Goal: Task Accomplishment & Management: Manage account settings

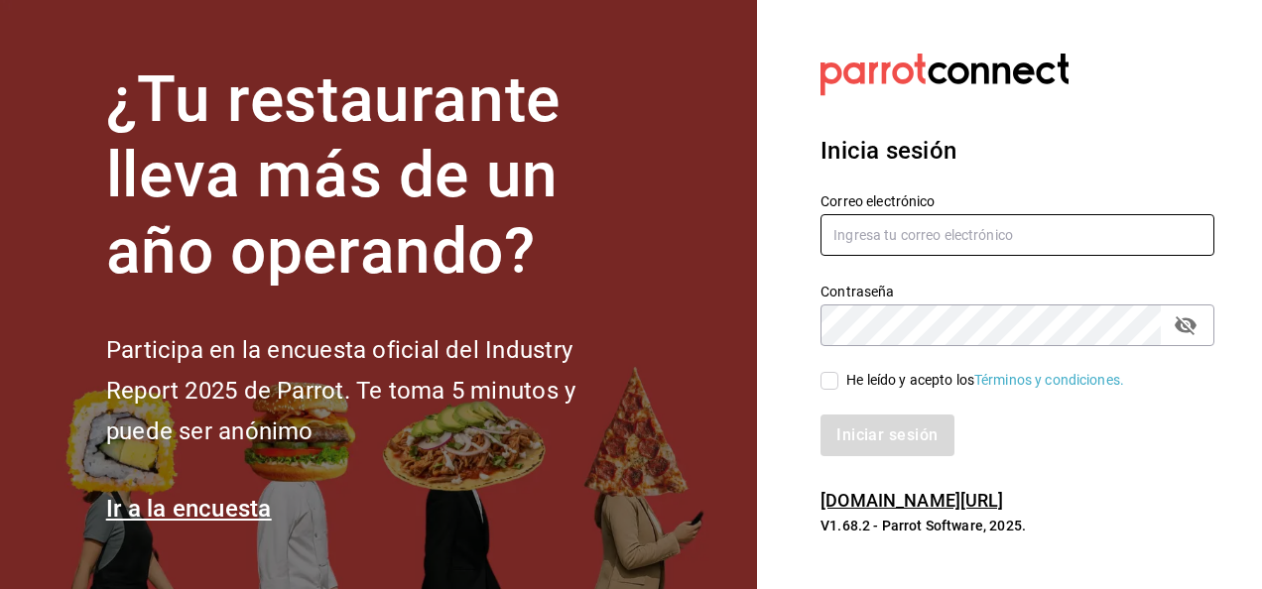
type input "[PERSON_NAME][EMAIL_ADDRESS][PERSON_NAME][DOMAIN_NAME]"
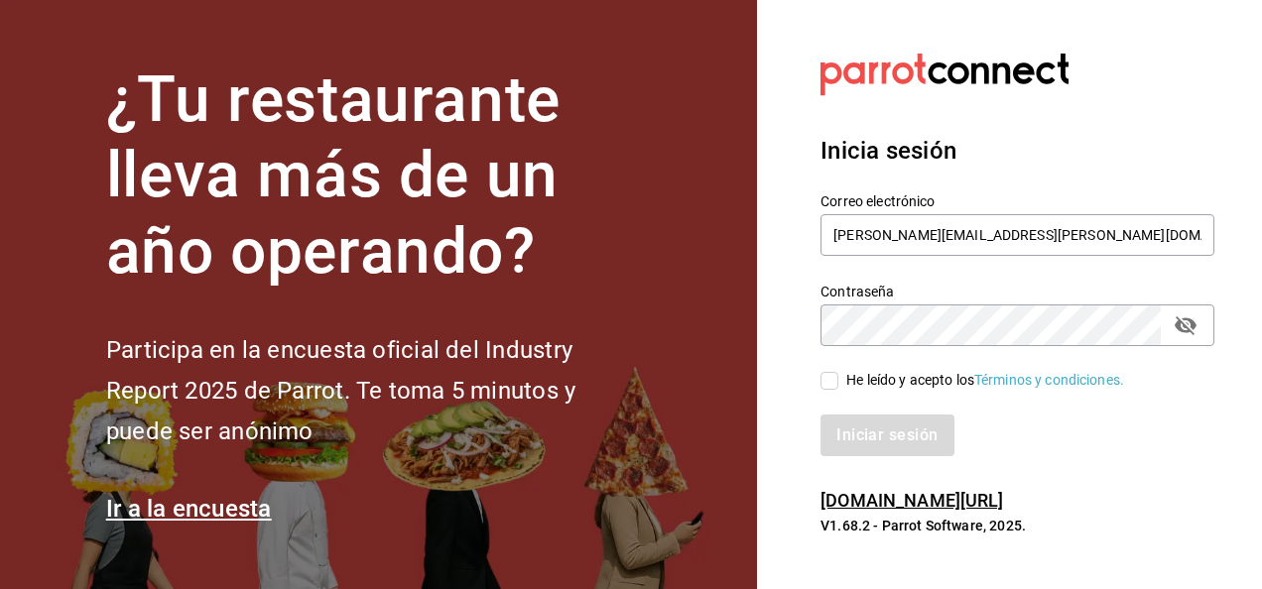
click at [831, 383] on input "He leído y acepto los Términos y condiciones." at bounding box center [829, 381] width 18 height 18
checkbox input "true"
click at [855, 419] on button "Iniciar sesión" at bounding box center [887, 436] width 135 height 42
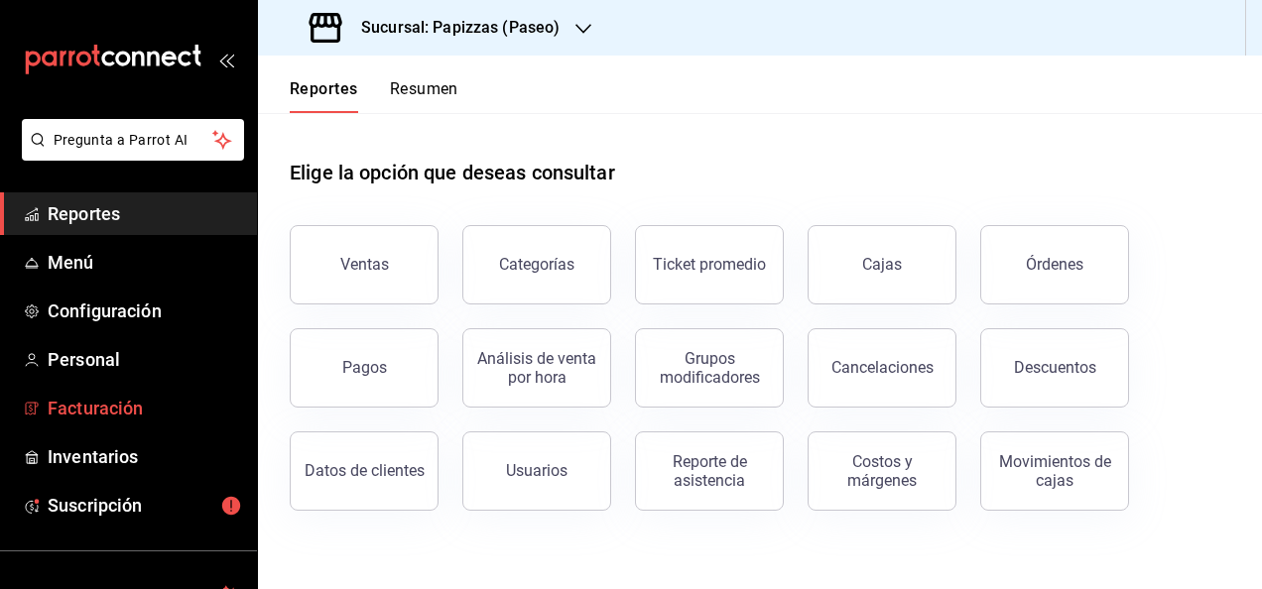
click at [190, 403] on span "Facturación" at bounding box center [144, 408] width 193 height 27
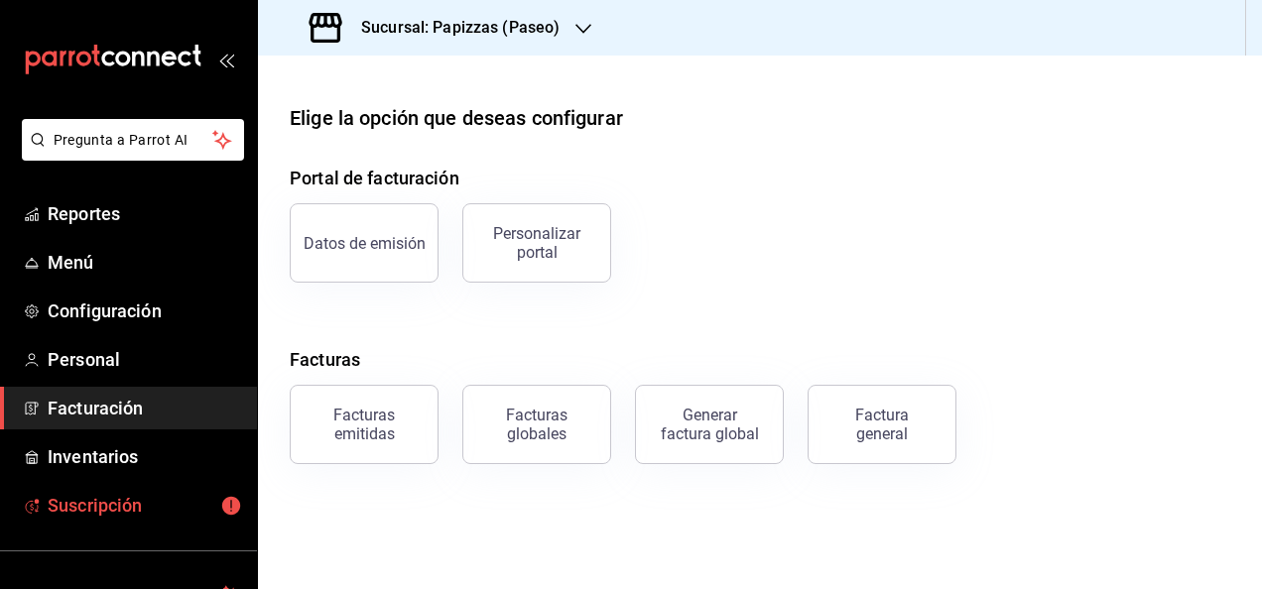
click at [162, 494] on span "Suscripción" at bounding box center [144, 505] width 193 height 27
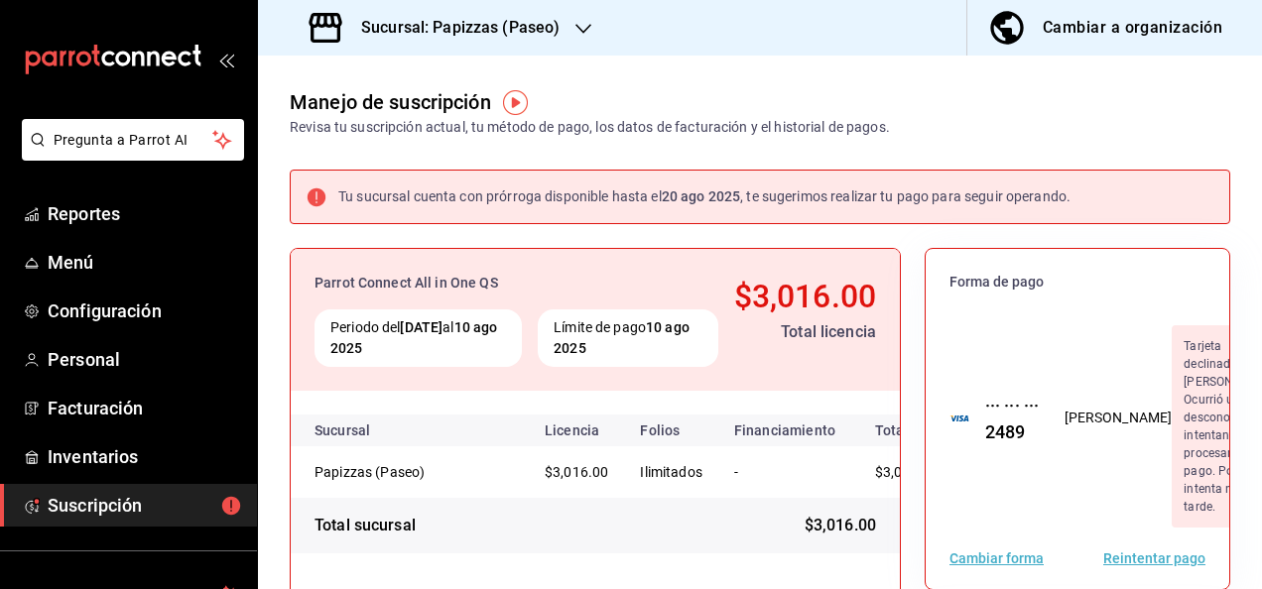
click at [586, 47] on div "Sucursal: Papizzas (Paseo)" at bounding box center [436, 28] width 325 height 56
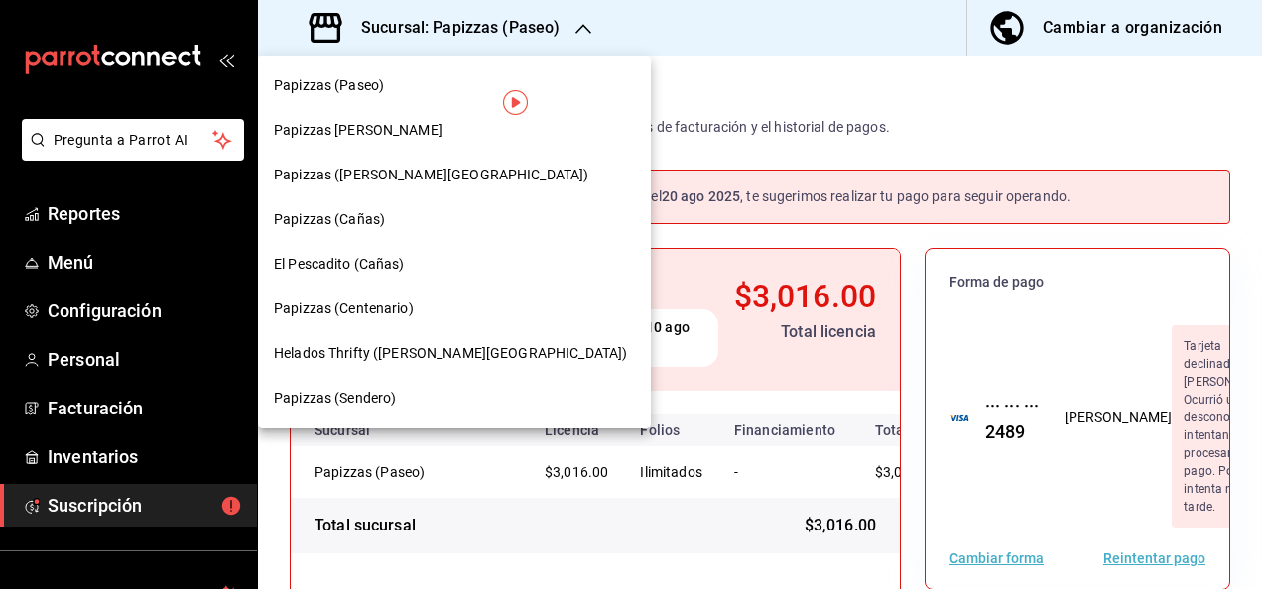
click at [737, 58] on div at bounding box center [631, 294] width 1262 height 589
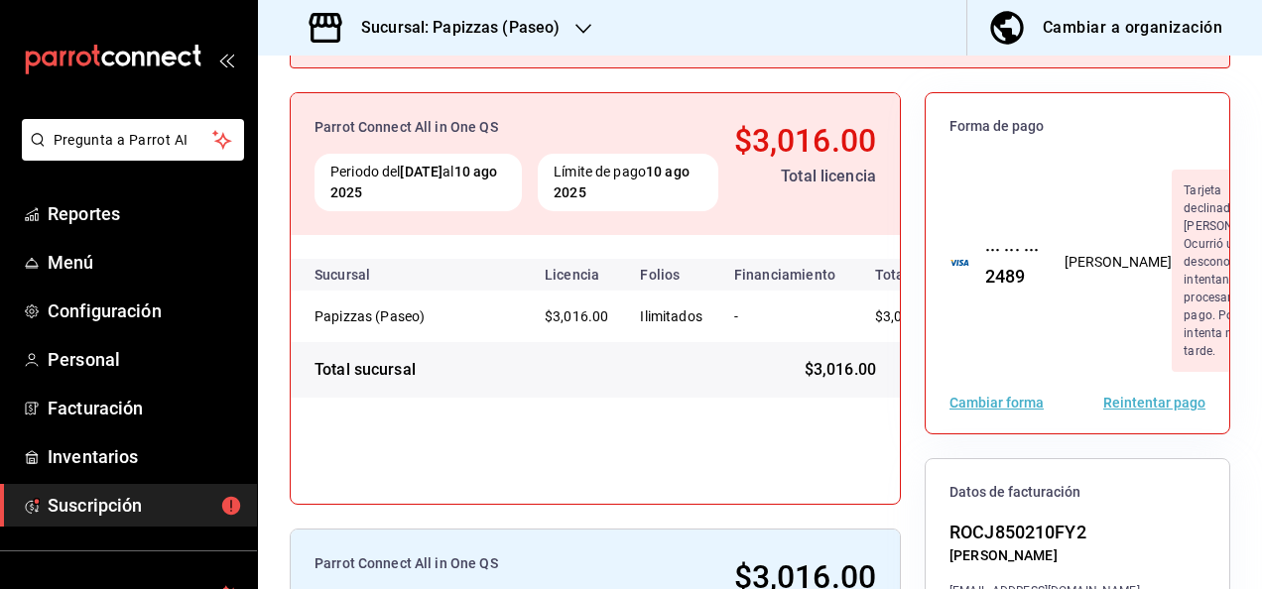
scroll to position [157, 0]
click at [975, 409] on button "Cambiar forma" at bounding box center [996, 402] width 94 height 14
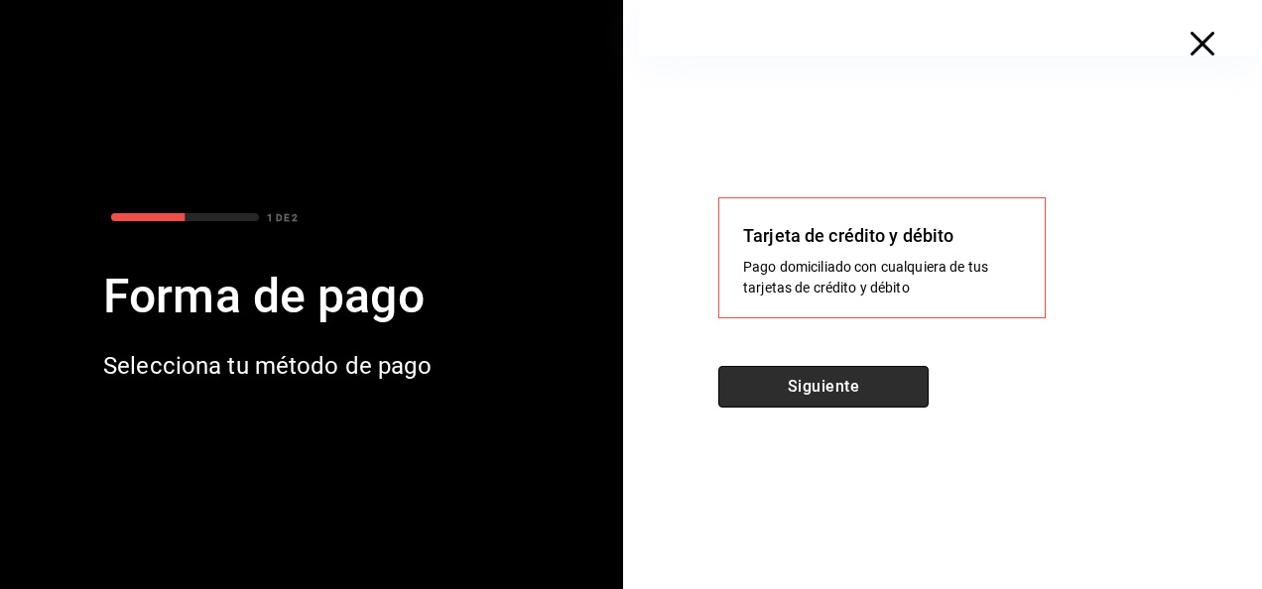
click at [855, 373] on button "Siguiente" at bounding box center [823, 387] width 210 height 42
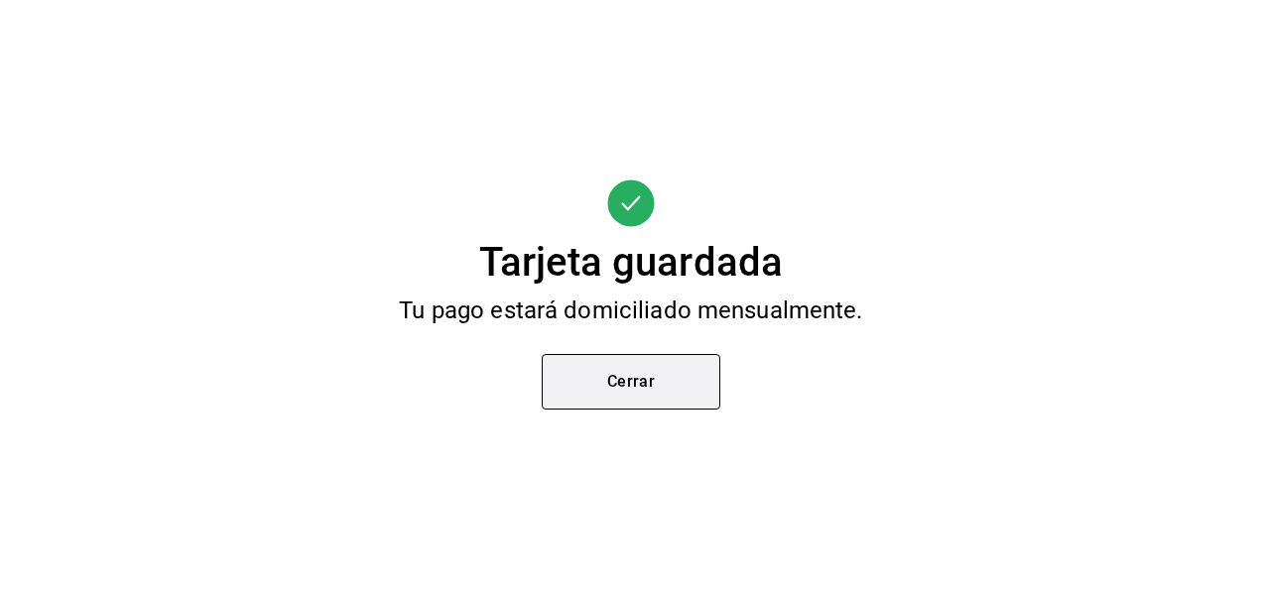
click at [634, 393] on button "Cerrar" at bounding box center [631, 382] width 179 height 56
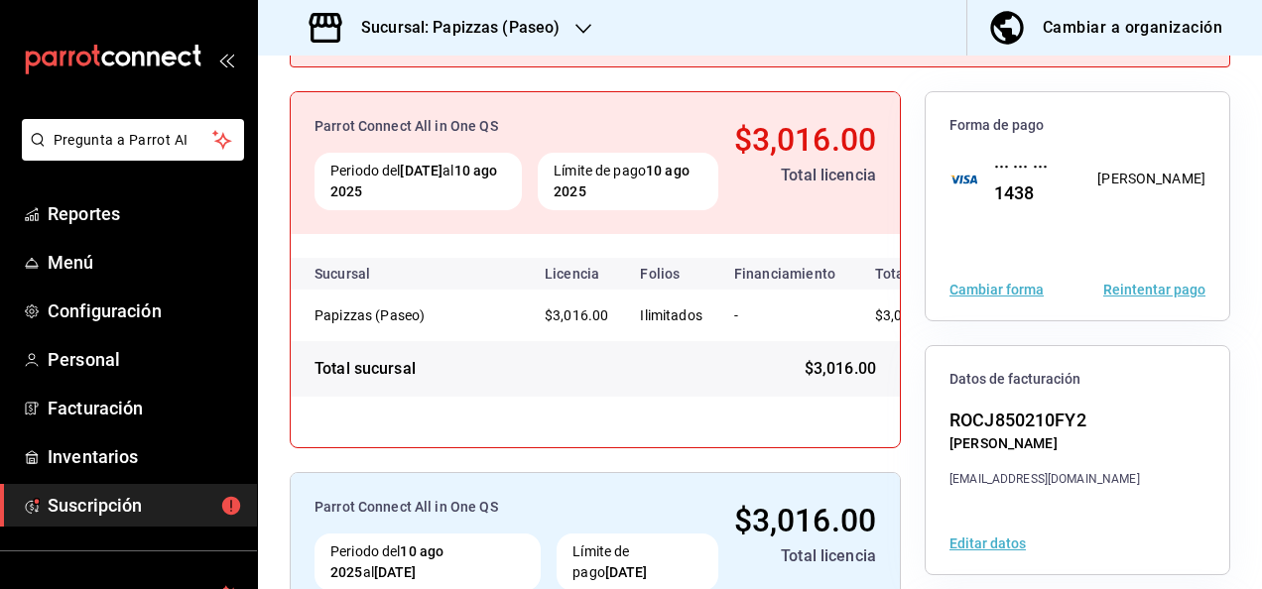
click at [557, 42] on div "Sucursal: Papizzas (Paseo)" at bounding box center [436, 28] width 325 height 56
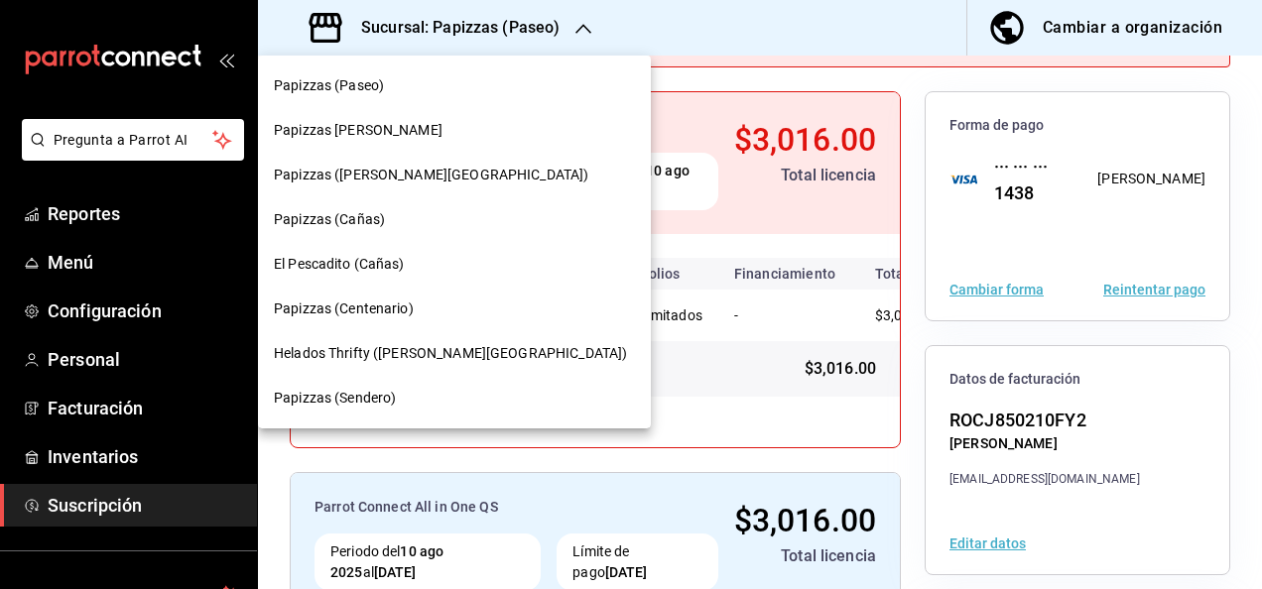
click at [464, 127] on div "Papizzas [PERSON_NAME]" at bounding box center [454, 130] width 361 height 21
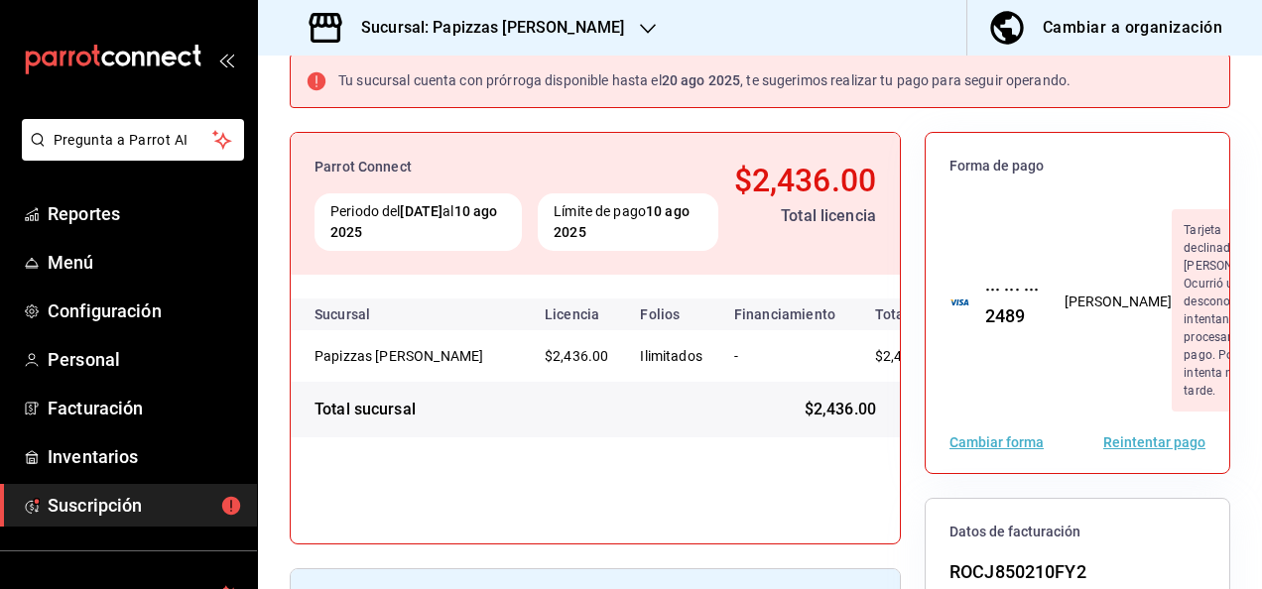
scroll to position [122, 0]
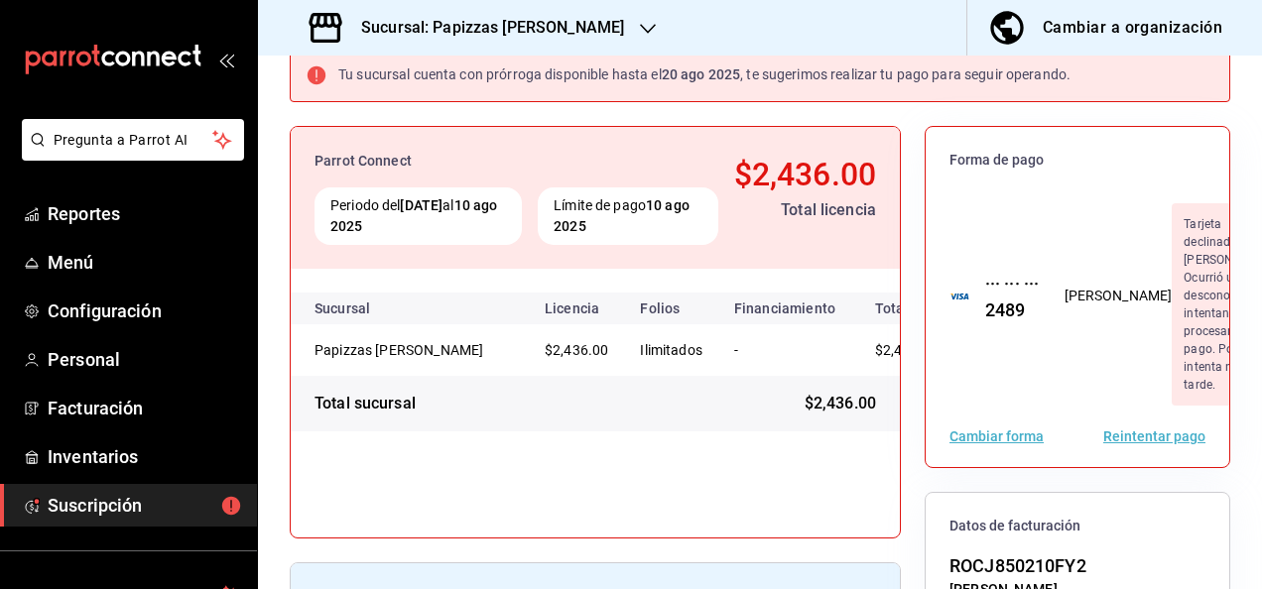
click at [978, 443] on button "Cambiar forma" at bounding box center [996, 437] width 94 height 14
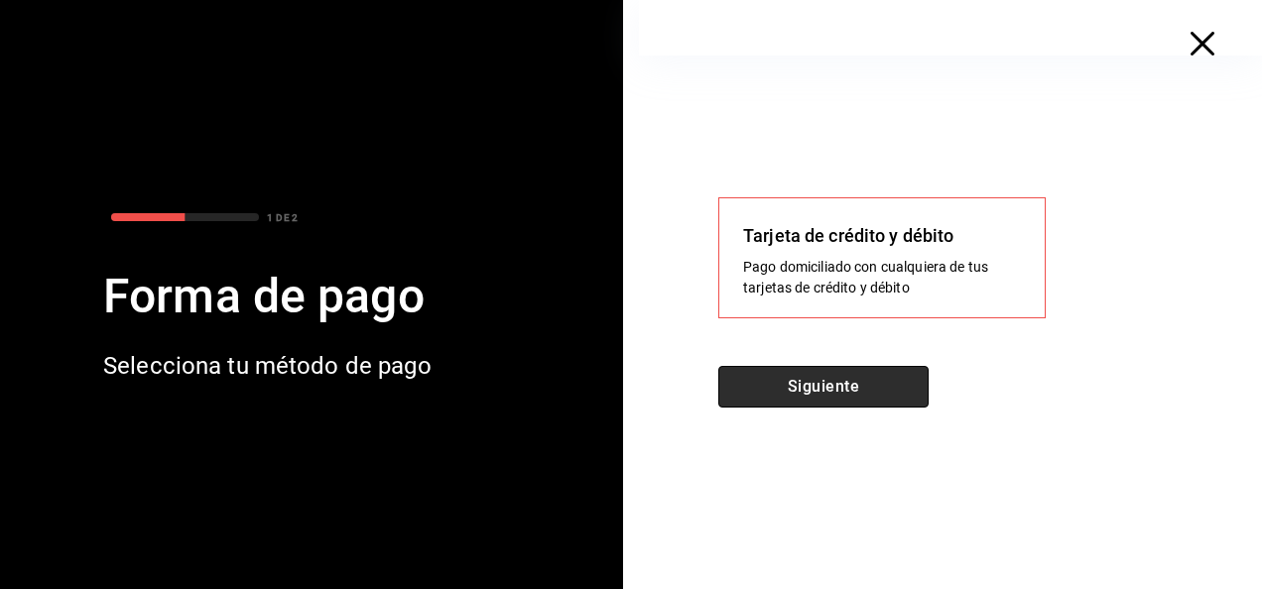
click at [837, 393] on button "Siguiente" at bounding box center [823, 387] width 210 height 42
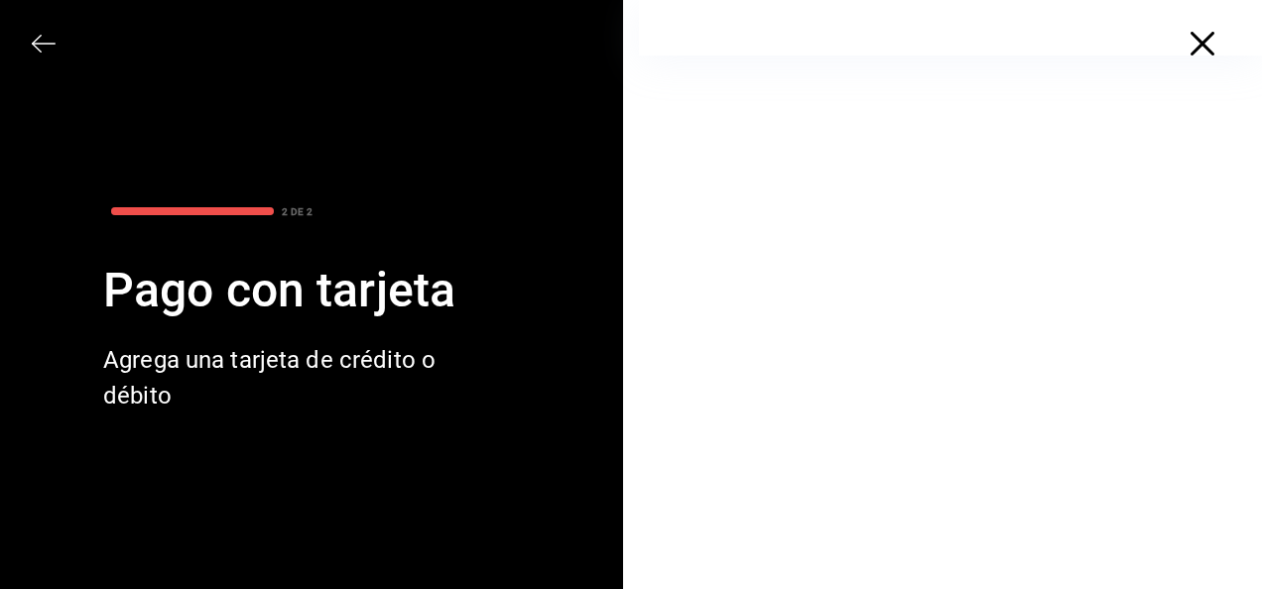
scroll to position [0, 0]
click at [1190, 43] on icon "button" at bounding box center [1202, 44] width 24 height 24
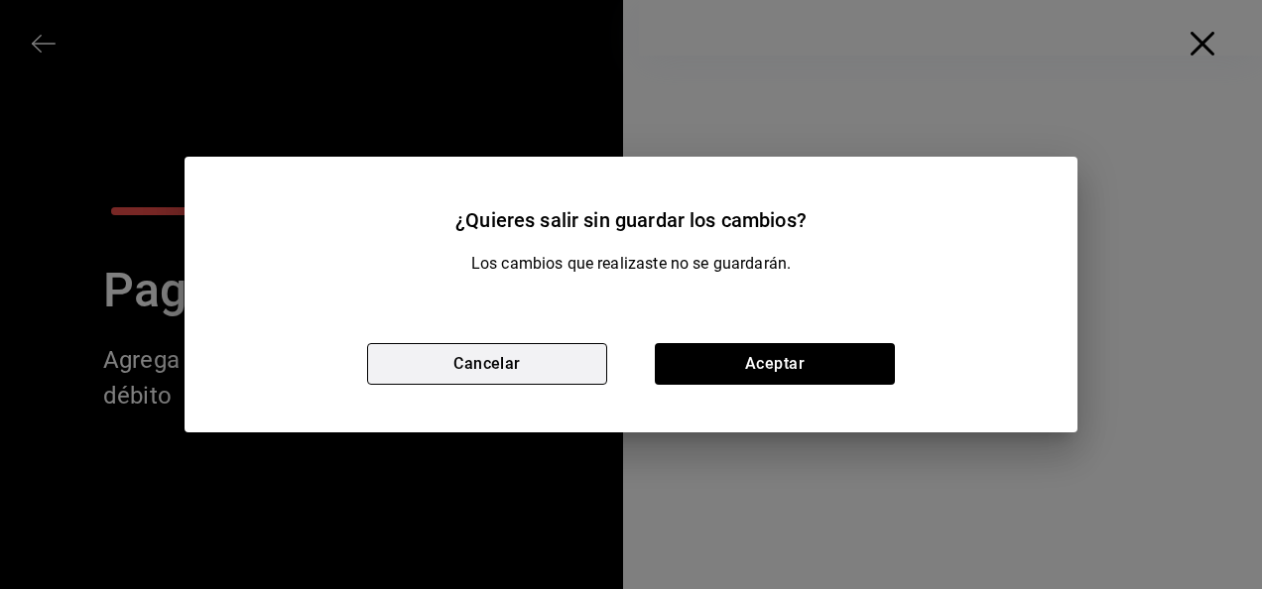
click at [556, 347] on button "Cancelar" at bounding box center [487, 364] width 240 height 42
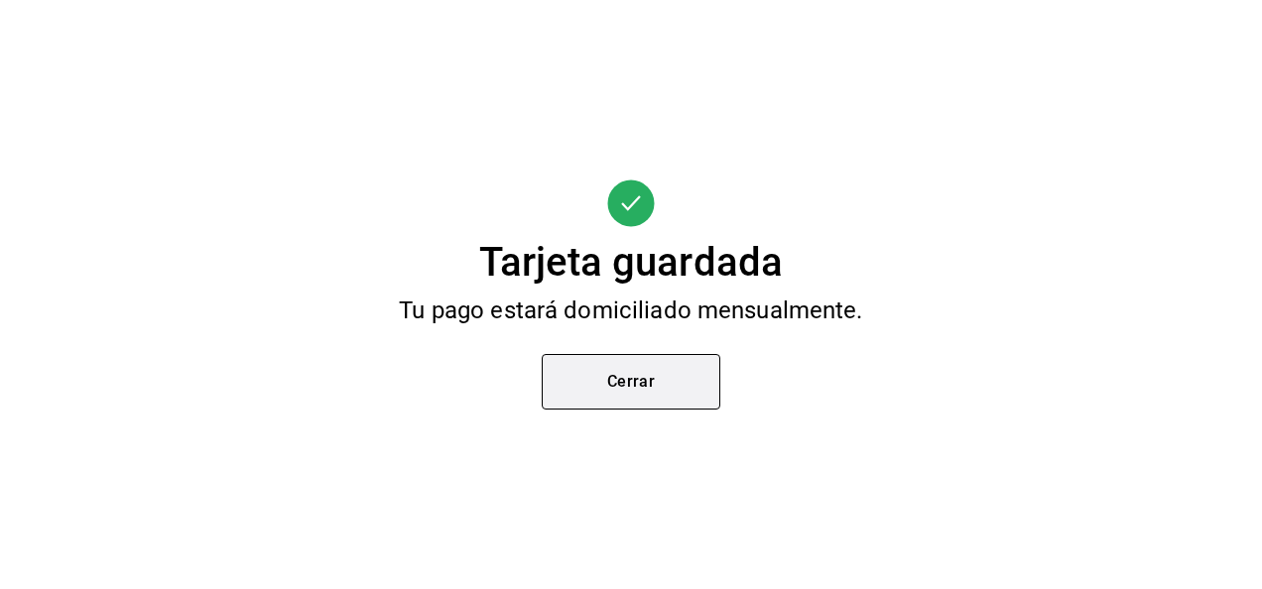
click at [641, 377] on button "Cerrar" at bounding box center [631, 382] width 179 height 56
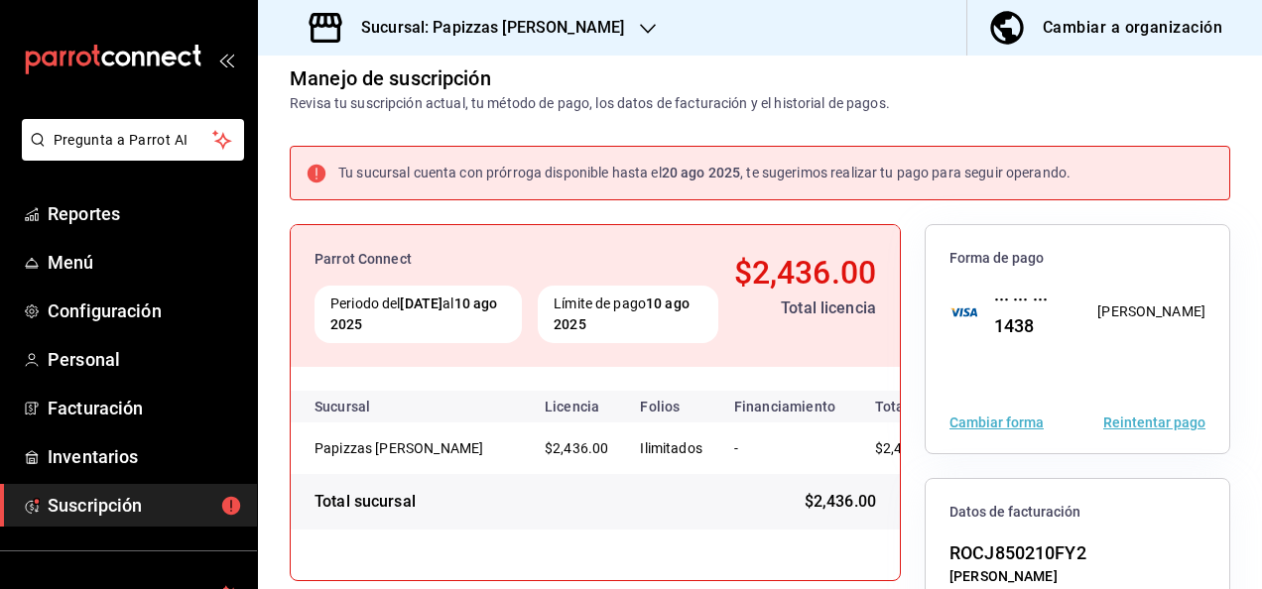
scroll to position [122, 0]
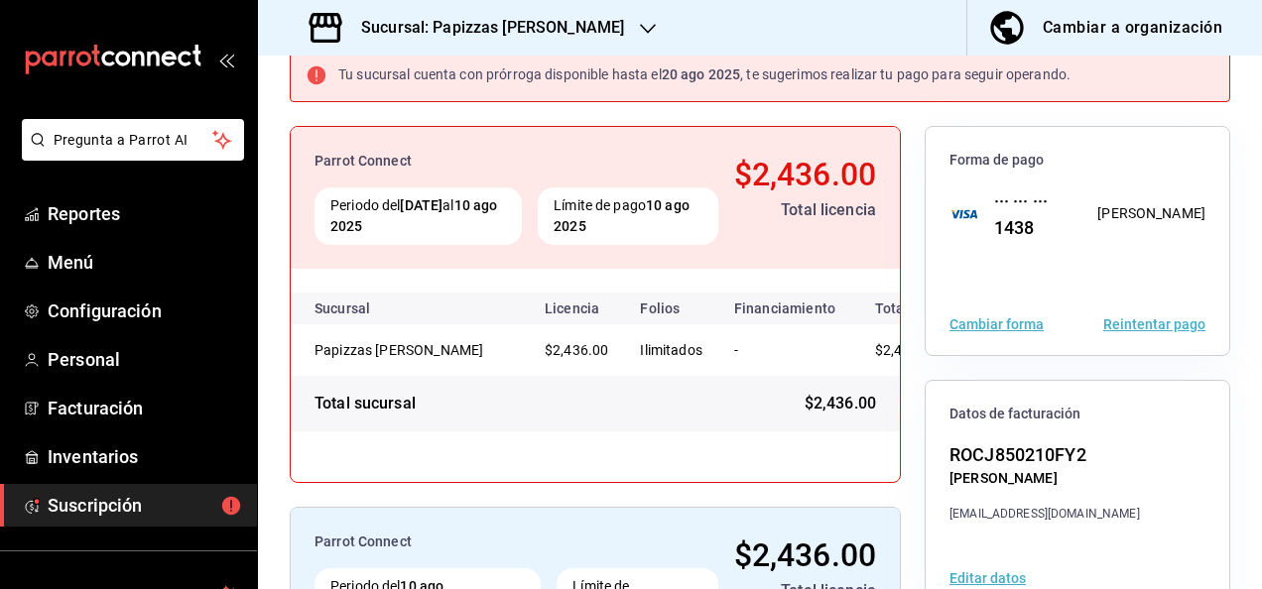
click at [640, 30] on icon "button" at bounding box center [648, 29] width 16 height 10
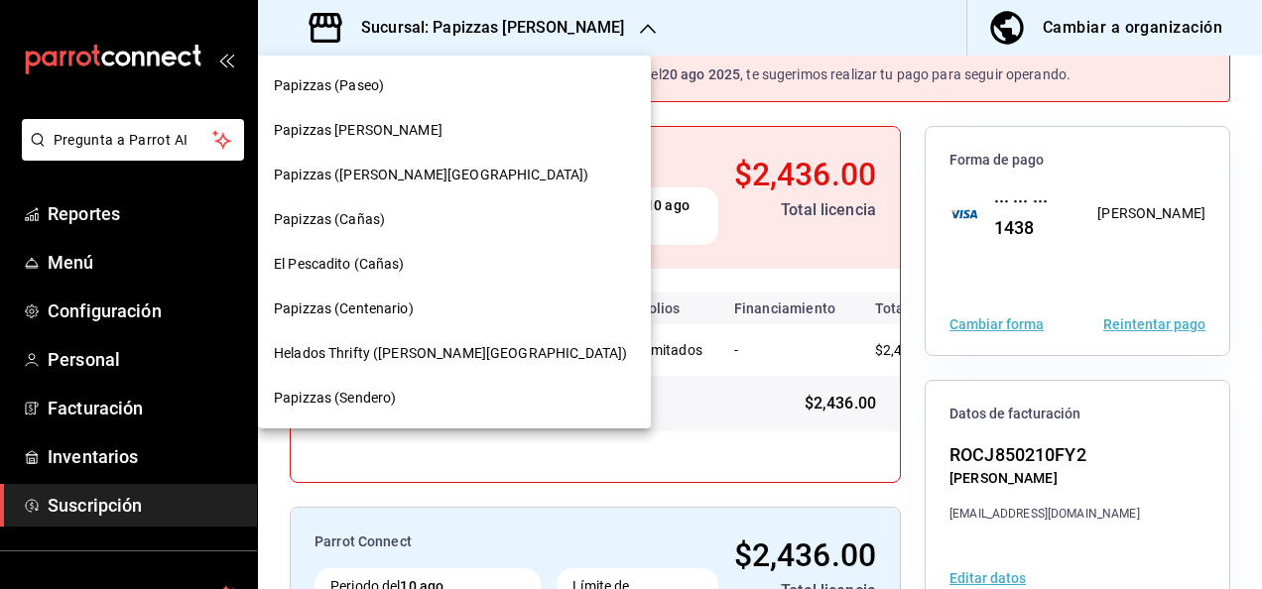
click at [393, 165] on span "Papizzas ([PERSON_NAME][GEOGRAPHIC_DATA])" at bounding box center [431, 175] width 314 height 21
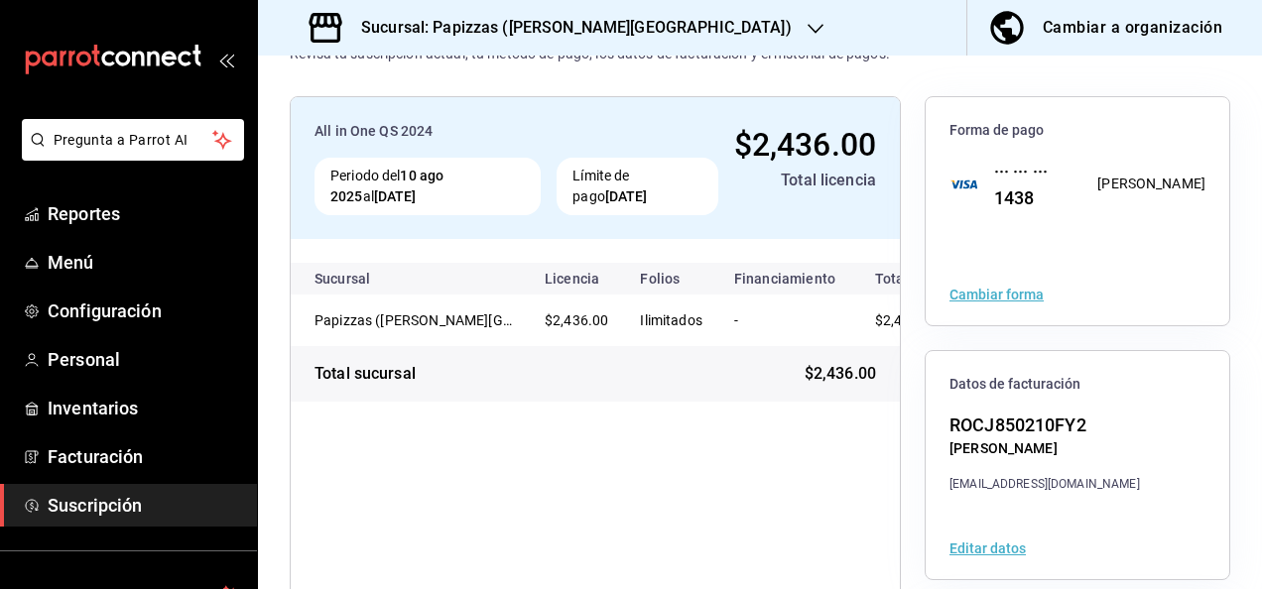
scroll to position [0, 0]
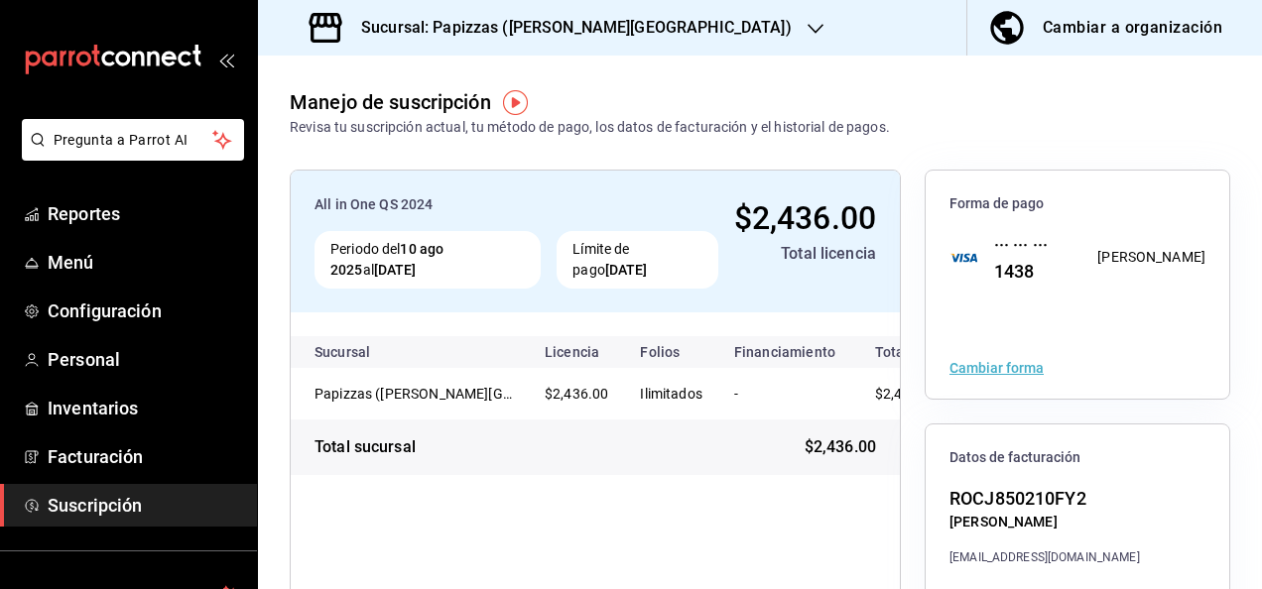
click at [595, 32] on div "Sucursal: Papizzas (Valle Alto)" at bounding box center [552, 28] width 557 height 56
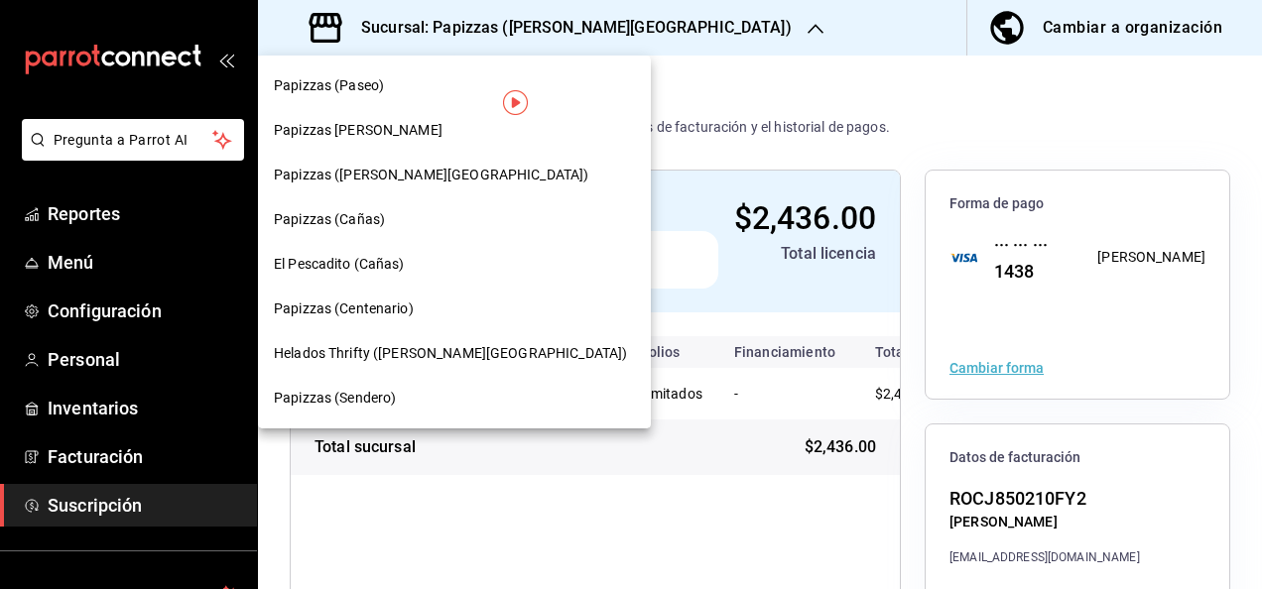
click at [425, 218] on div "Papizzas (Cañas)" at bounding box center [454, 219] width 361 height 21
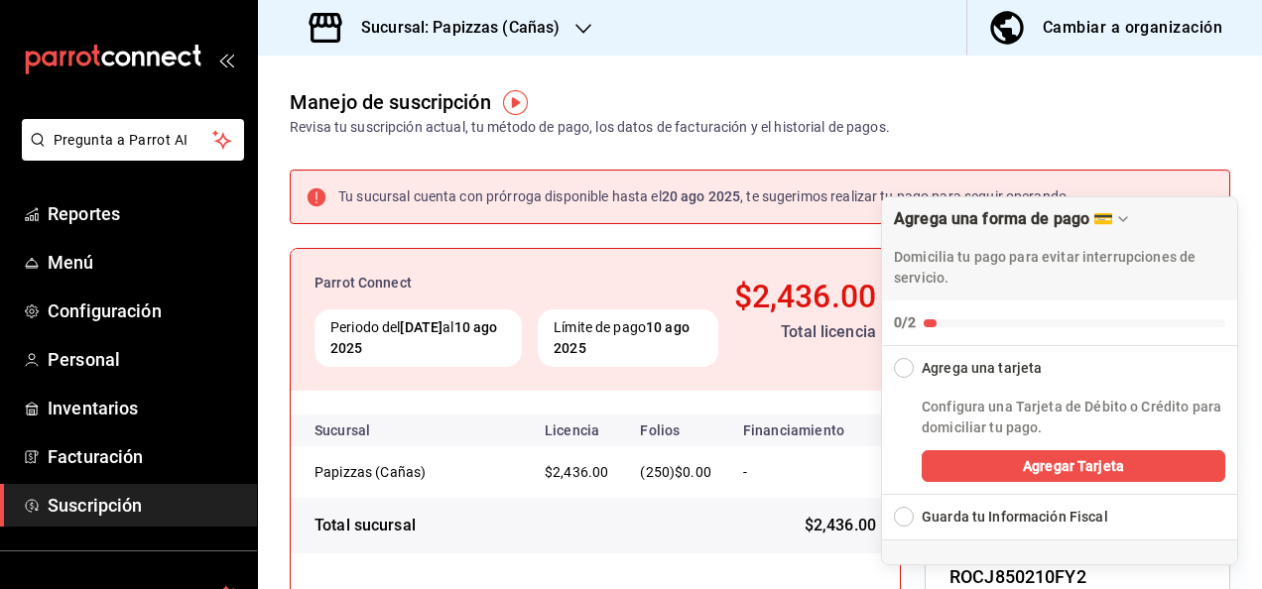
click at [966, 364] on div "Agrega una tarjeta" at bounding box center [982, 368] width 120 height 21
click at [909, 365] on div "Collapse Checklist" at bounding box center [904, 368] width 20 height 20
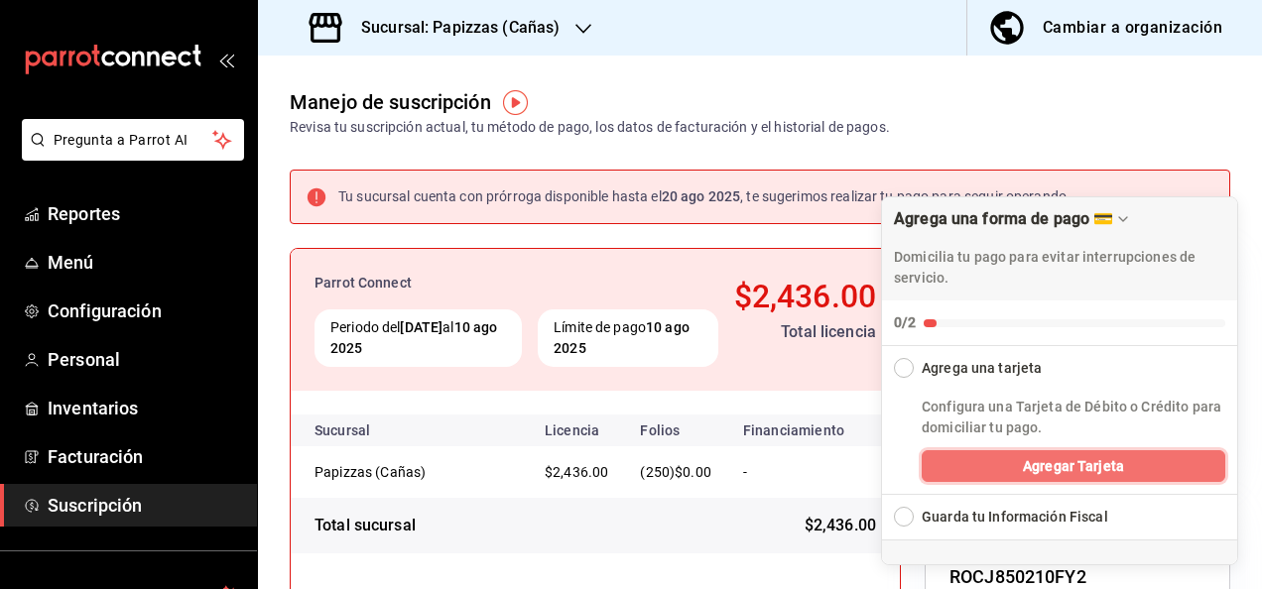
click at [990, 462] on button "Agregar Tarjeta" at bounding box center [1074, 466] width 304 height 32
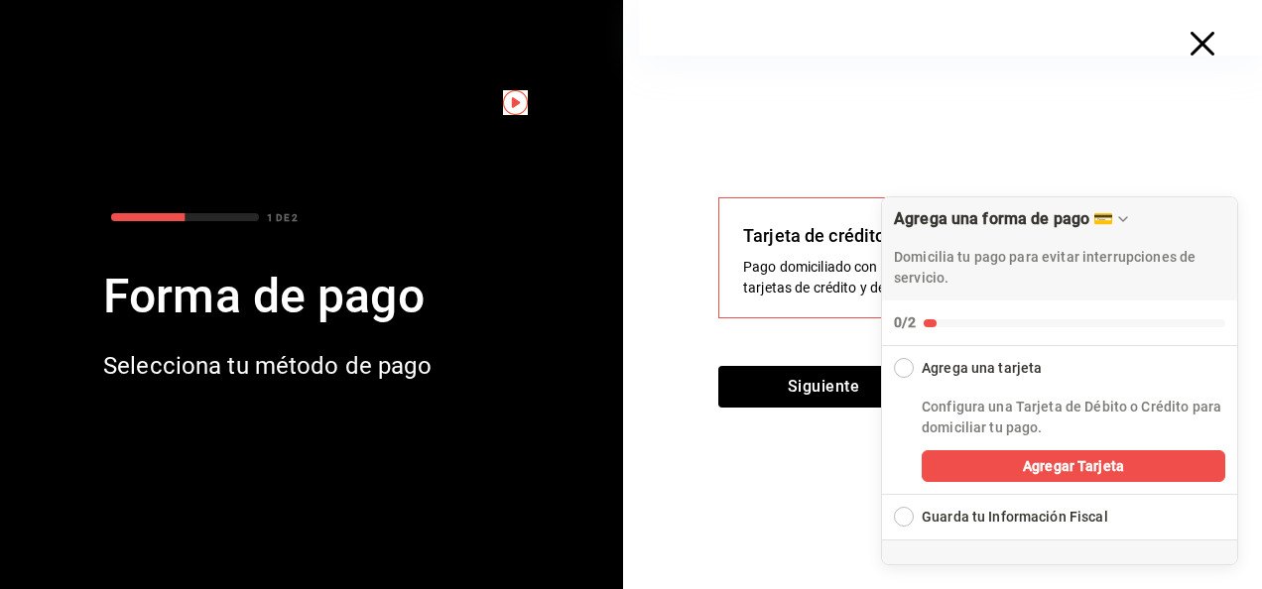
click at [837, 477] on div "Tarjeta de crédito y débito Pago domiciliado con cualquiera de tus tarjetas de …" at bounding box center [950, 323] width 623 height 534
click at [847, 391] on button "Siguiente" at bounding box center [823, 387] width 210 height 42
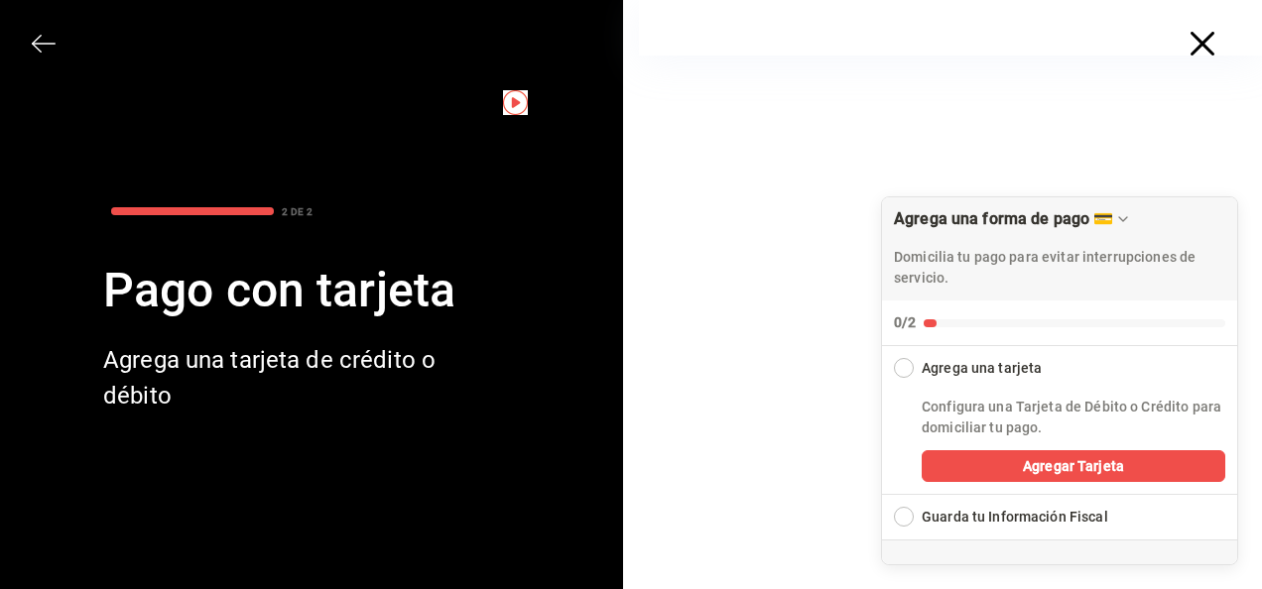
click at [905, 365] on div "Collapse Checklist" at bounding box center [904, 368] width 20 height 20
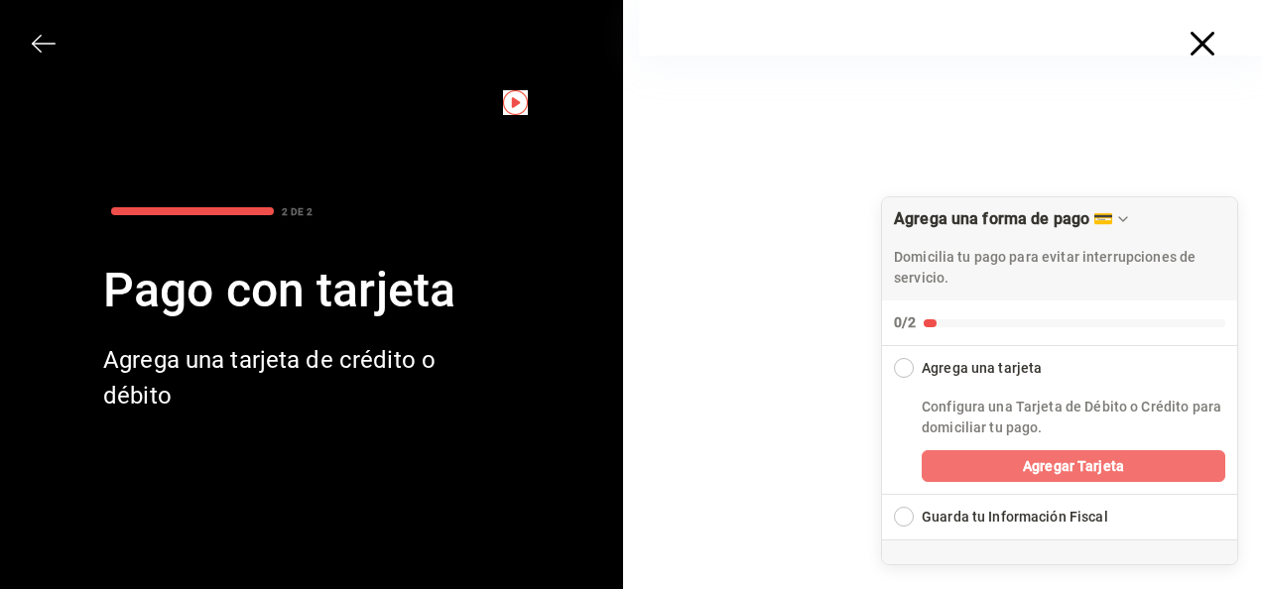
click at [958, 479] on button "Agregar Tarjeta" at bounding box center [1074, 466] width 304 height 32
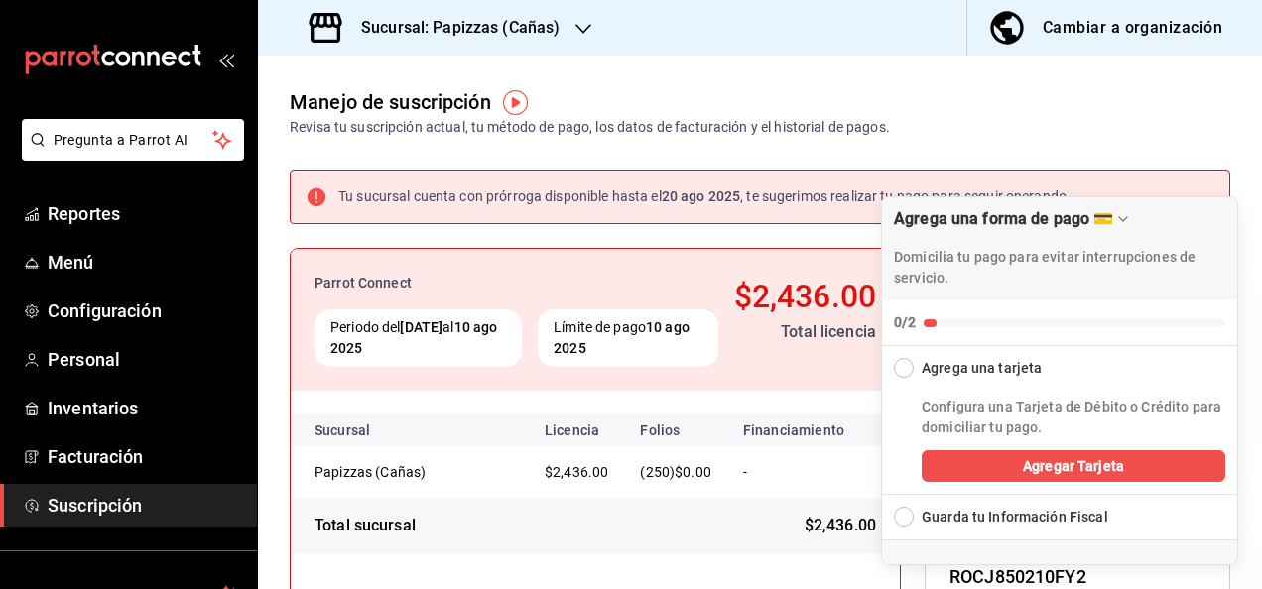
click at [905, 524] on div "Expand Checklist" at bounding box center [904, 517] width 20 height 20
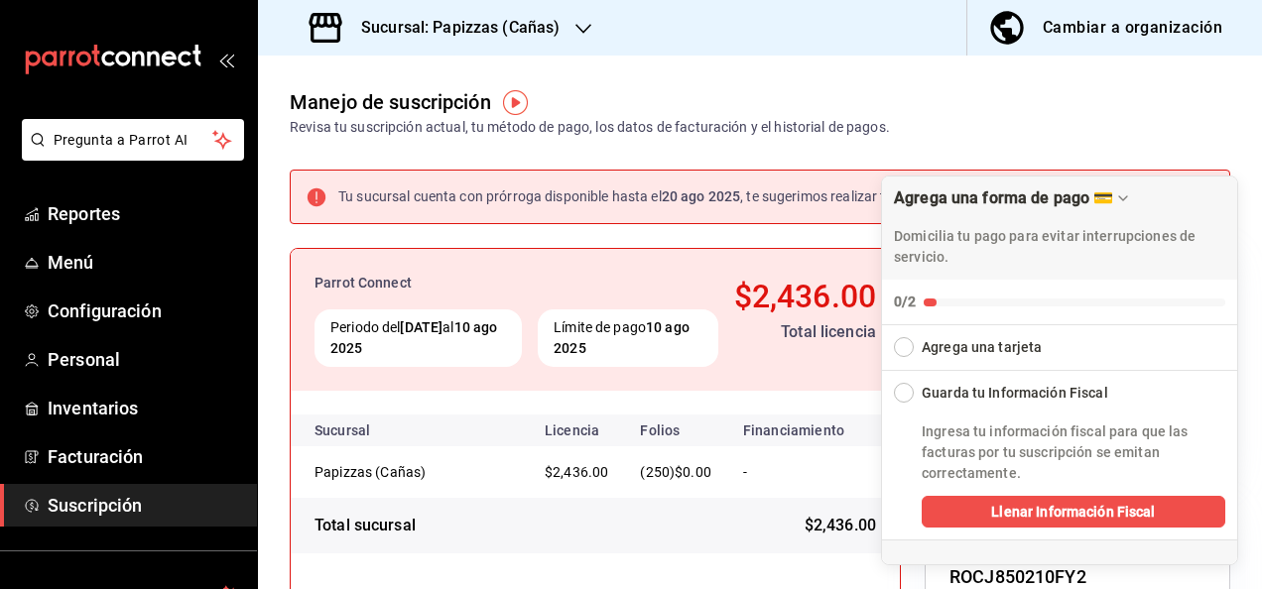
click at [906, 337] on div "Expand Checklist" at bounding box center [904, 347] width 20 height 20
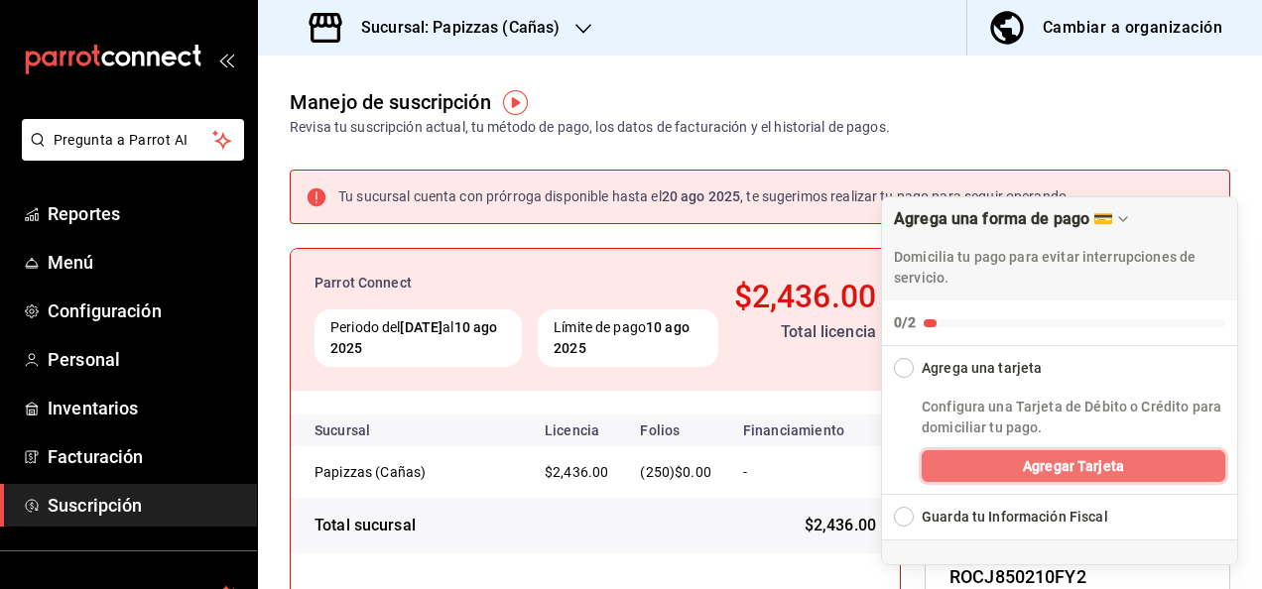
click at [974, 455] on button "Agregar Tarjeta" at bounding box center [1074, 466] width 304 height 32
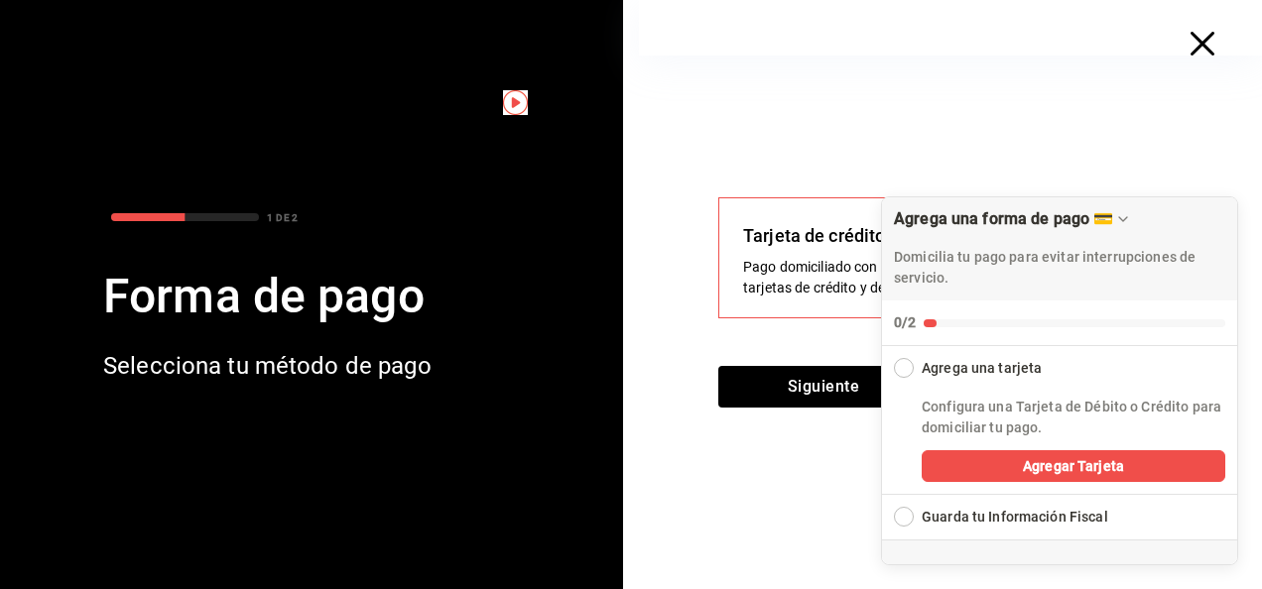
click at [859, 473] on div "Tarjeta de crédito y débito Pago domiciliado con cualquiera de tus tarjetas de …" at bounding box center [950, 323] width 623 height 534
click at [909, 524] on div "Expand Checklist" at bounding box center [904, 517] width 20 height 20
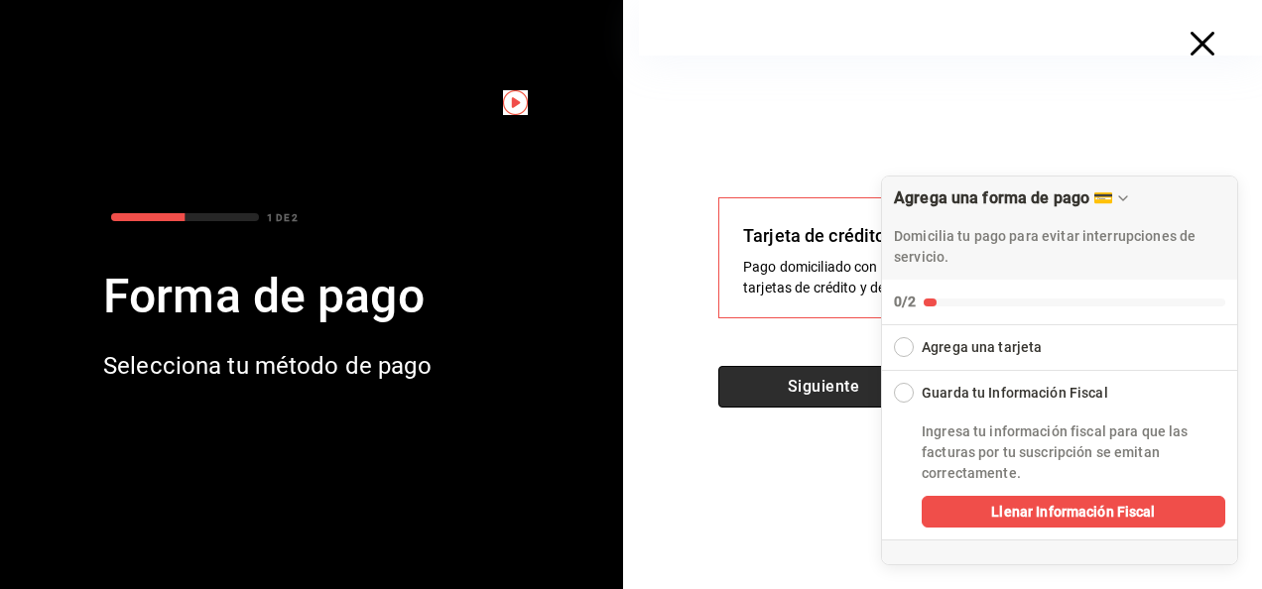
click at [819, 389] on button "Siguiente" at bounding box center [823, 387] width 210 height 42
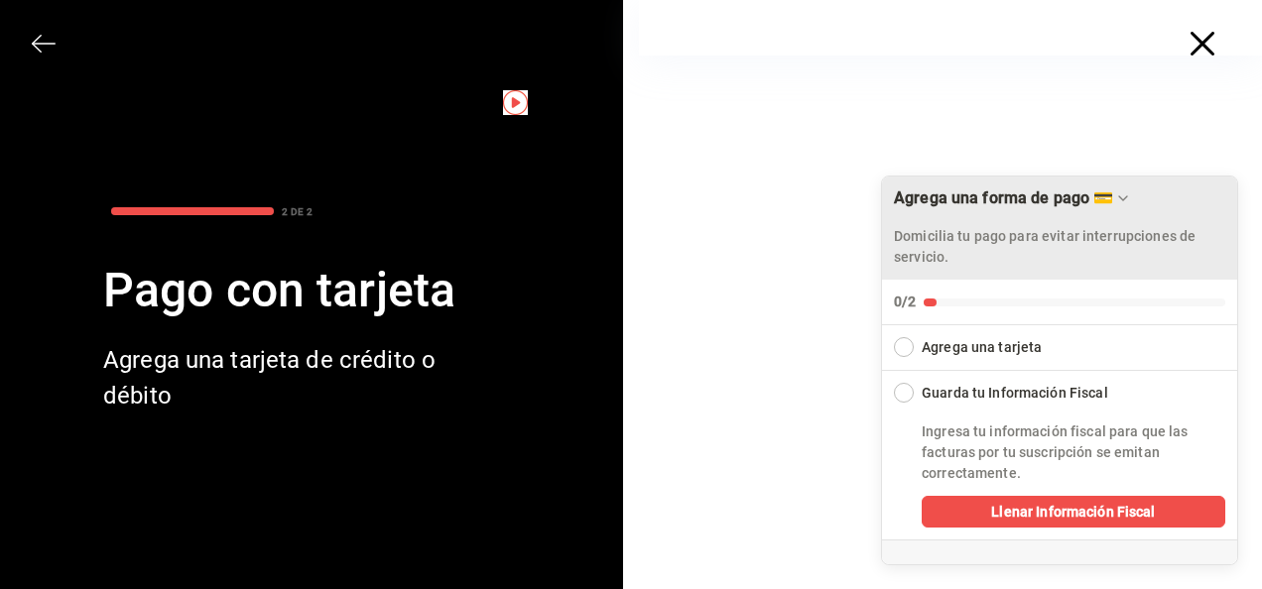
click at [1123, 194] on icon "Drag to move checklist" at bounding box center [1123, 198] width 16 height 16
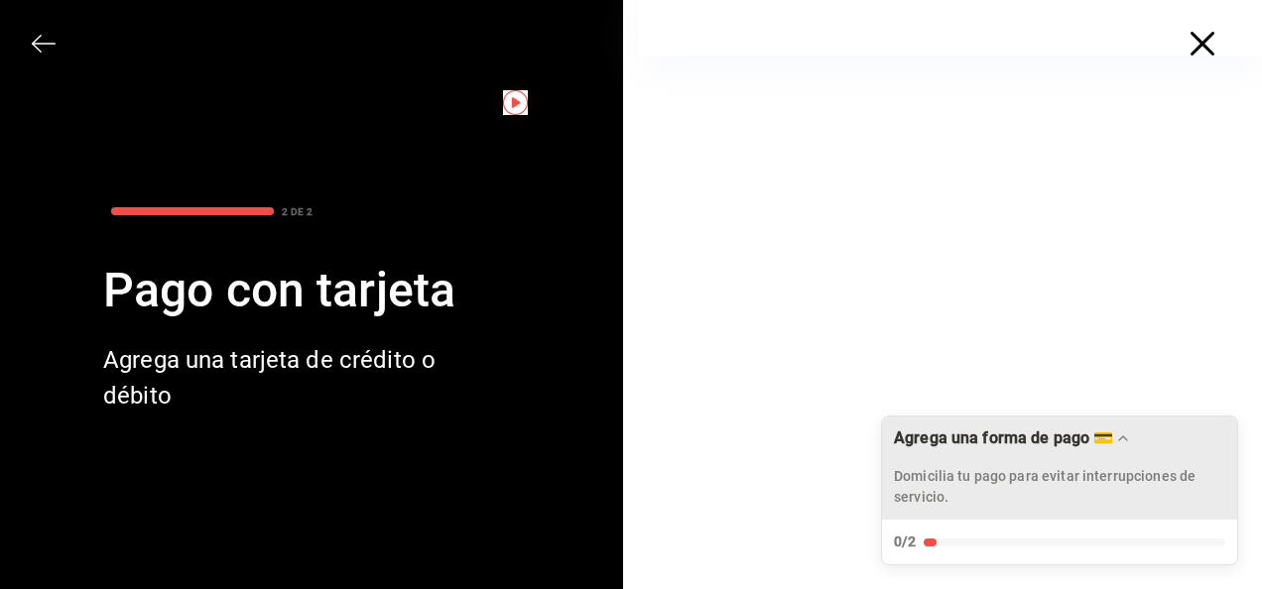
click at [1202, 44] on icon "button" at bounding box center [1202, 44] width 24 height 24
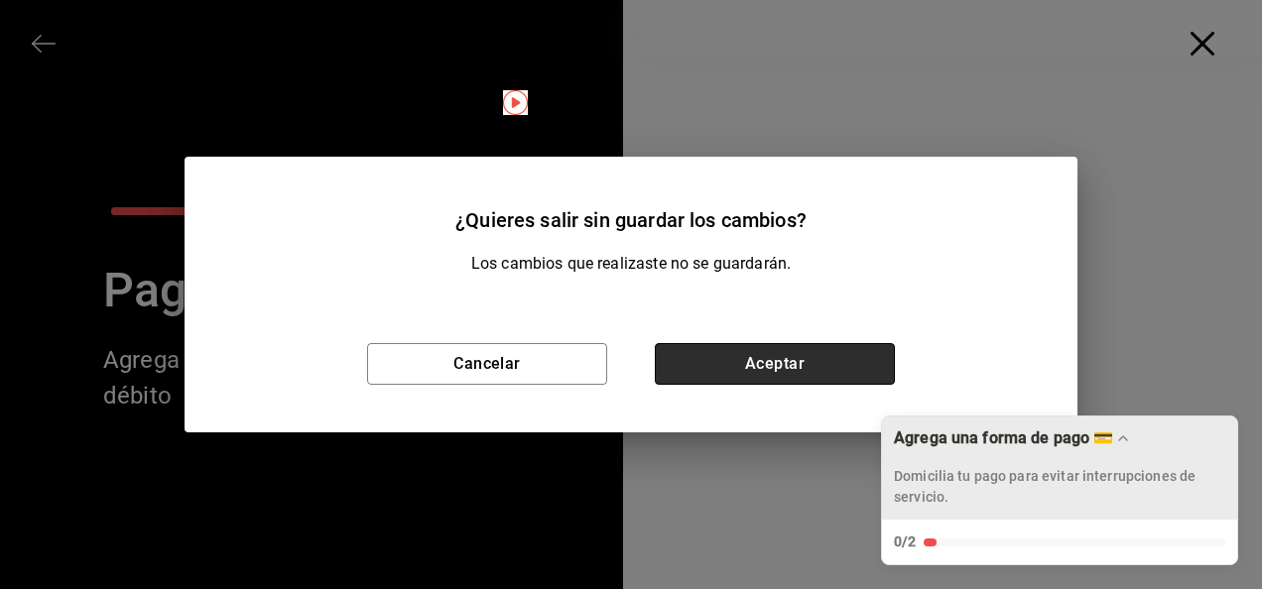
click at [748, 351] on button "Aceptar" at bounding box center [775, 364] width 240 height 42
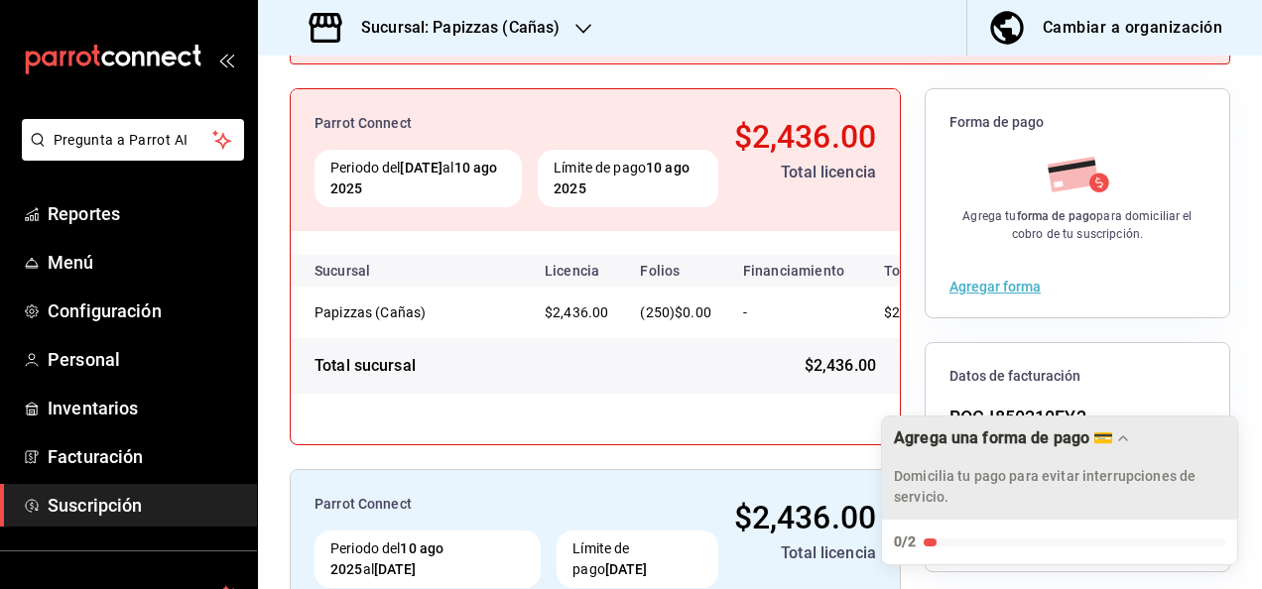
scroll to position [159, 0]
click at [991, 289] on button "Agregar forma" at bounding box center [994, 288] width 91 height 14
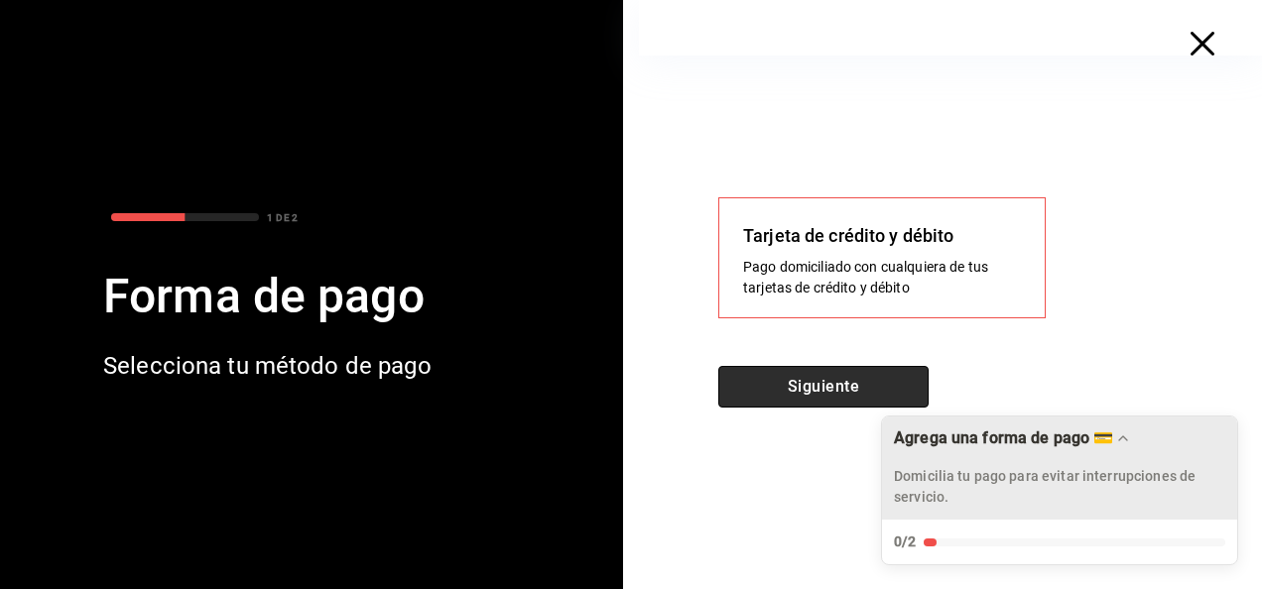
click at [821, 382] on button "Siguiente" at bounding box center [823, 387] width 210 height 42
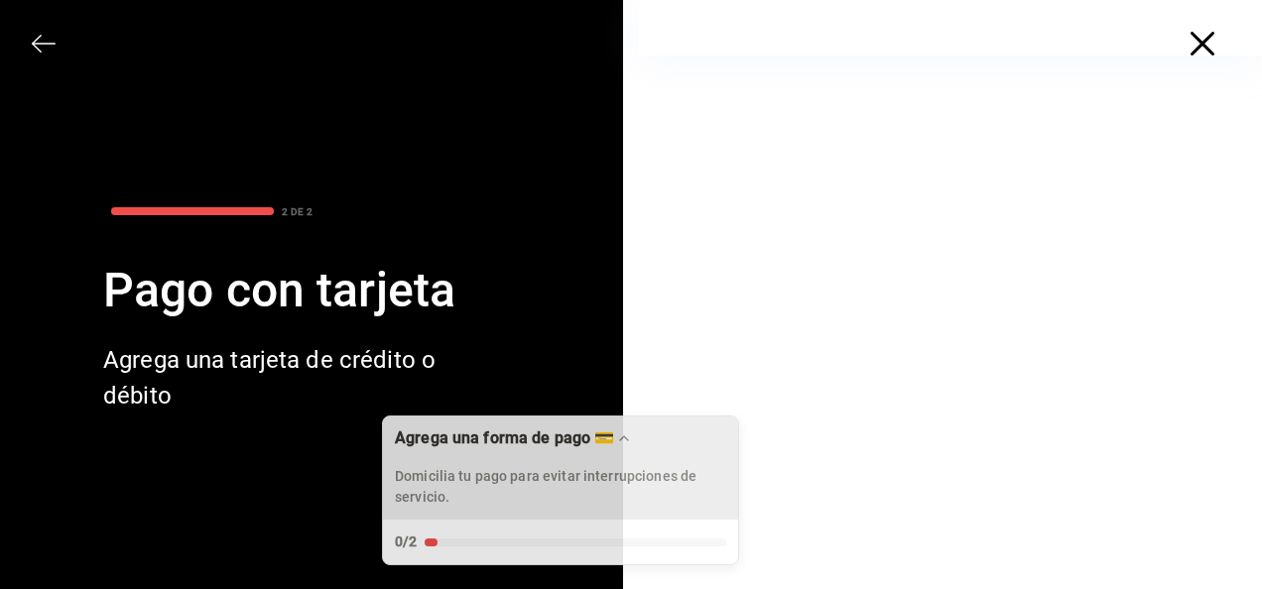
drag, startPoint x: 1124, startPoint y: 440, endPoint x: 595, endPoint y: 469, distance: 529.5
click at [595, 469] on div "Agrega una forma de pago 💳 Domicilia tu pago para evitar interrupciones de serv…" at bounding box center [560, 468] width 355 height 103
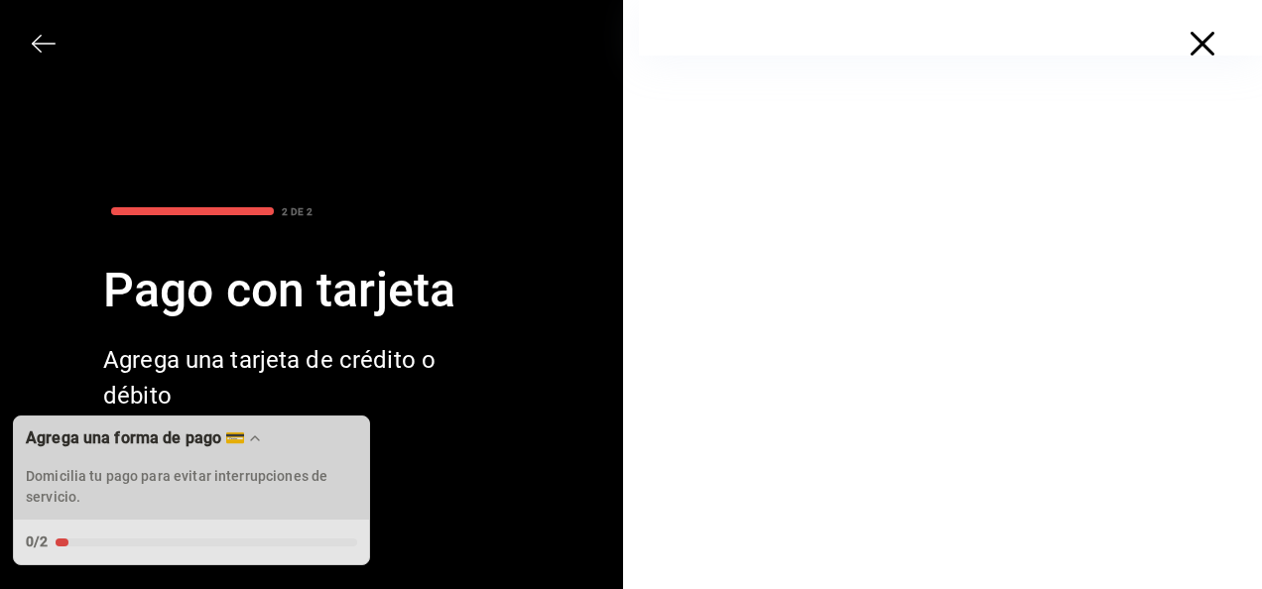
drag, startPoint x: 626, startPoint y: 434, endPoint x: 278, endPoint y: 437, distance: 348.2
click at [278, 437] on div "Agrega una forma de pago 💳" at bounding box center [191, 439] width 331 height 20
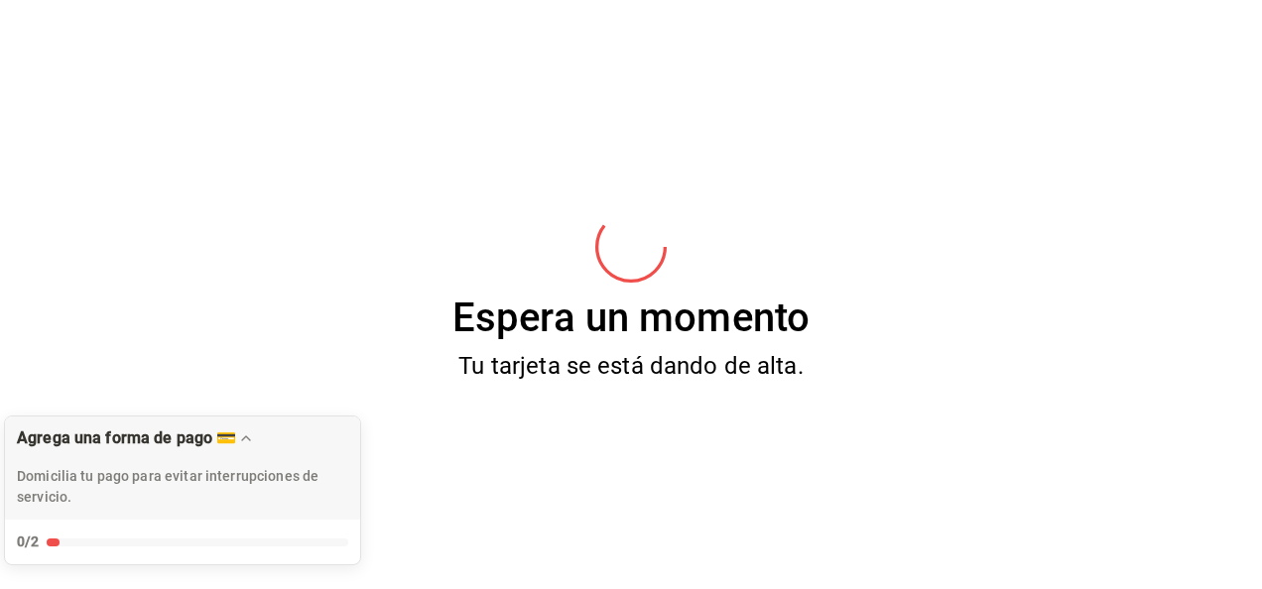
scroll to position [0, 0]
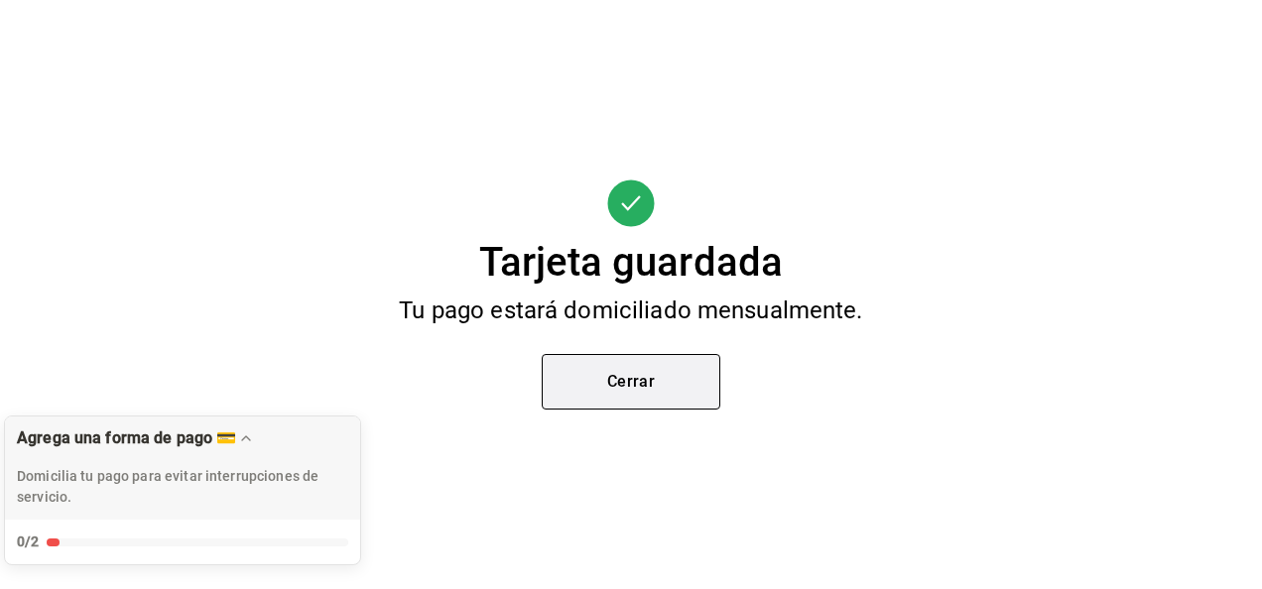
click at [667, 385] on button "Cerrar" at bounding box center [631, 382] width 179 height 56
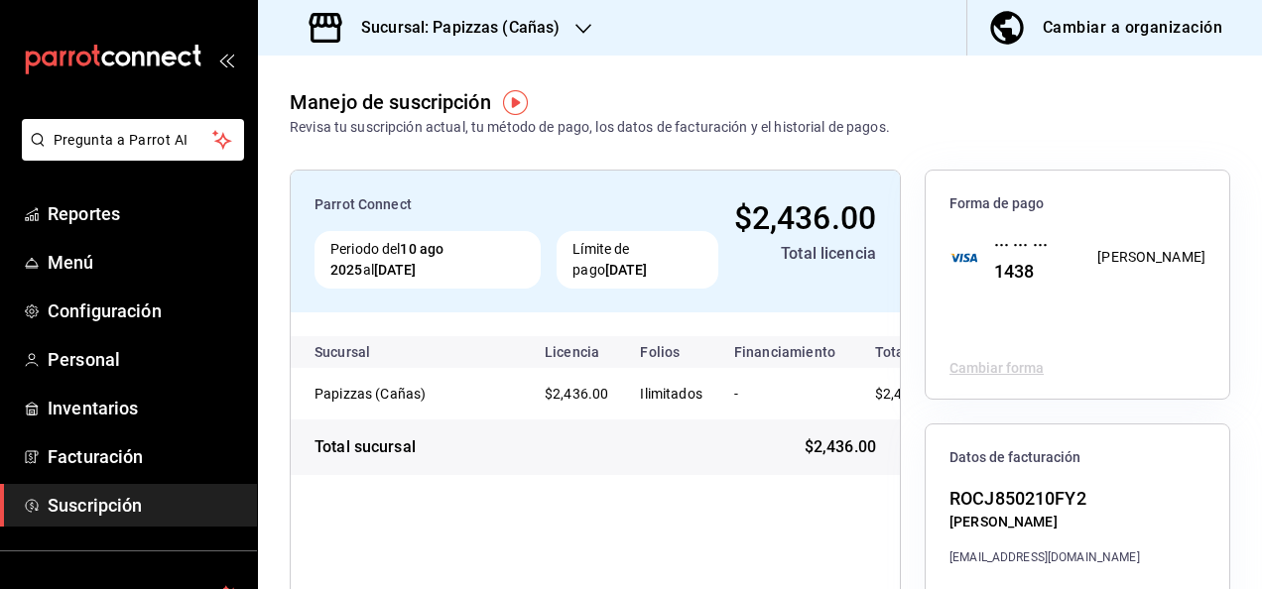
click at [579, 27] on icon "button" at bounding box center [583, 29] width 16 height 16
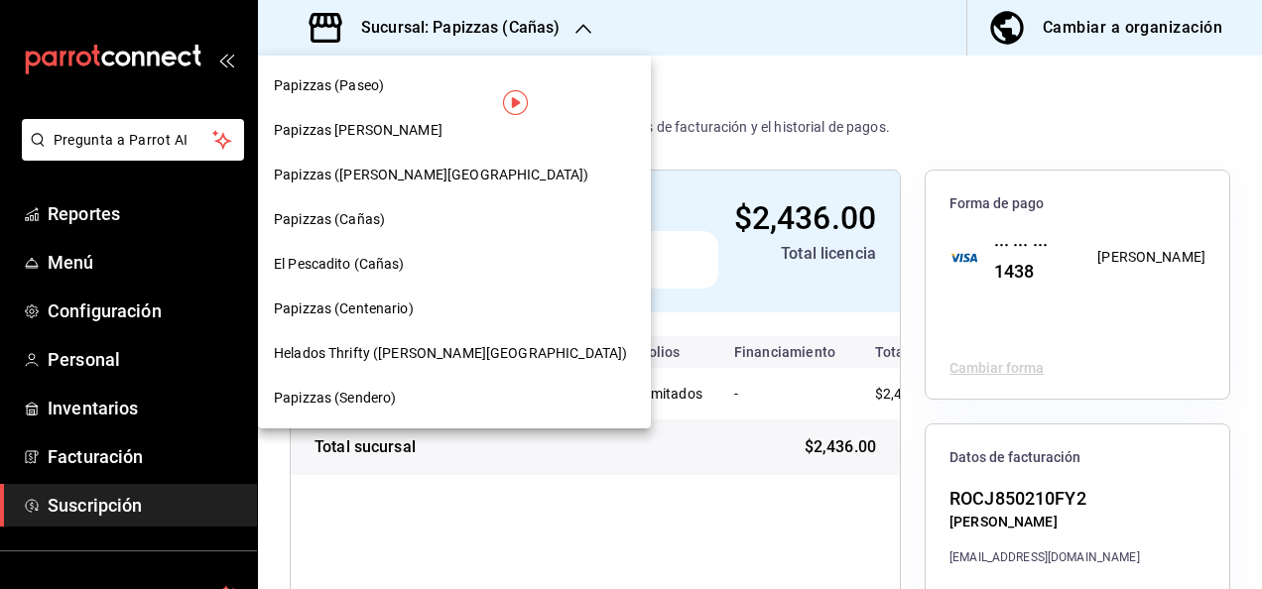
click at [421, 273] on div "El Pescadito (Cañas)" at bounding box center [454, 264] width 361 height 21
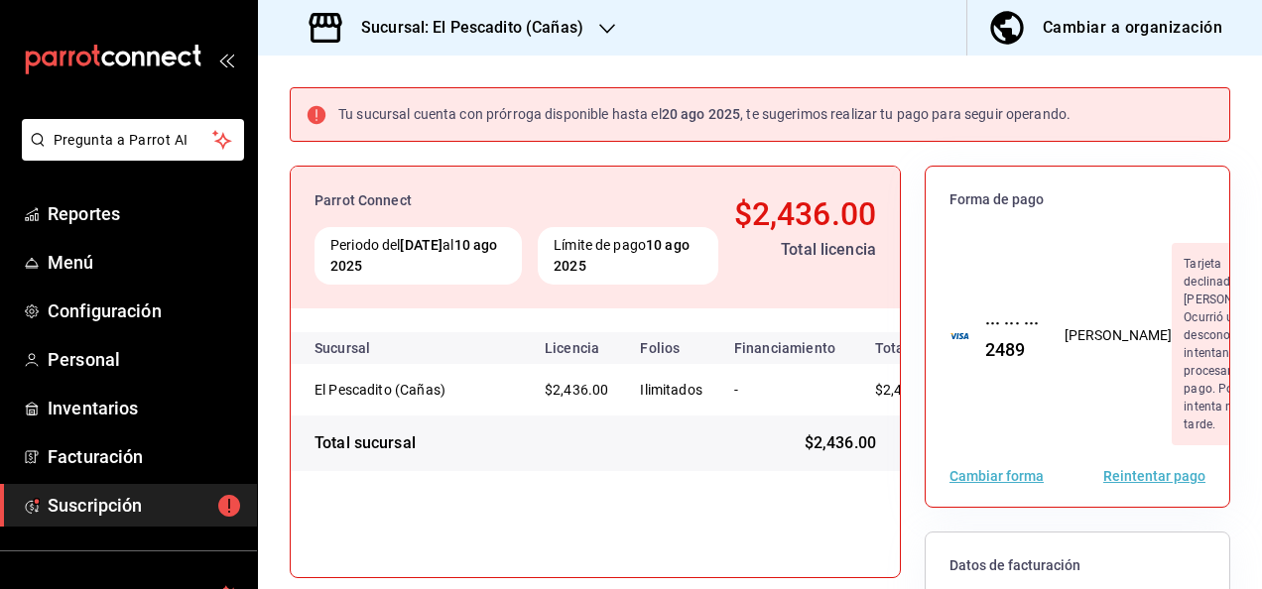
scroll to position [83, 0]
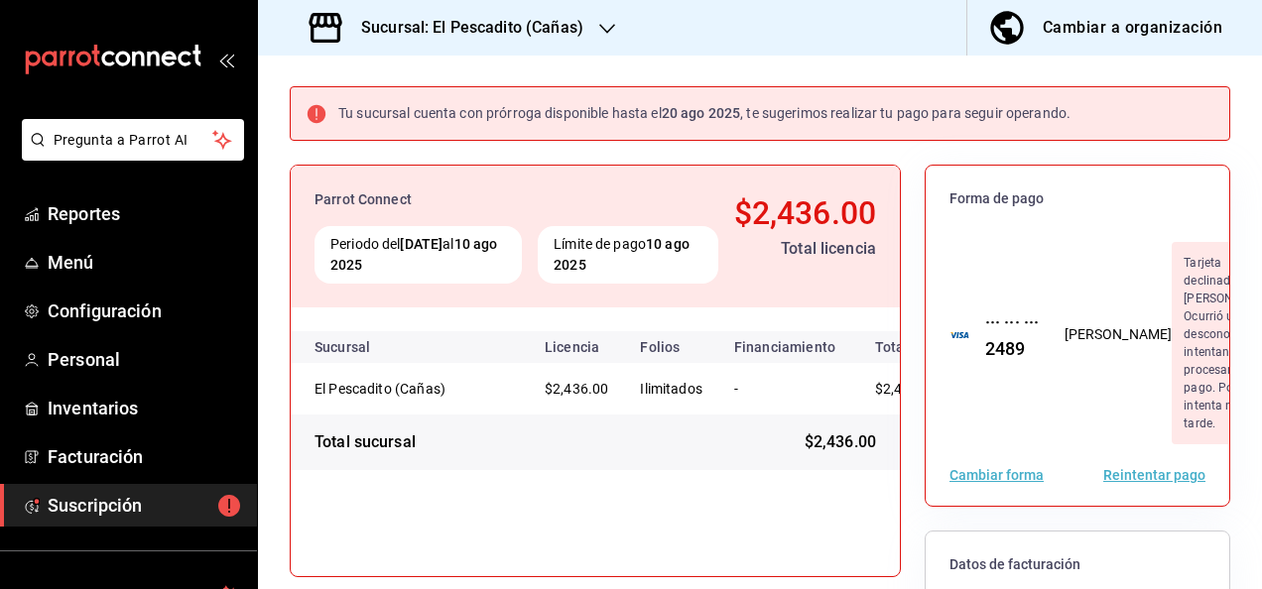
click at [593, 33] on div "Sucursal: El Pescadito (Cañas)" at bounding box center [448, 28] width 349 height 56
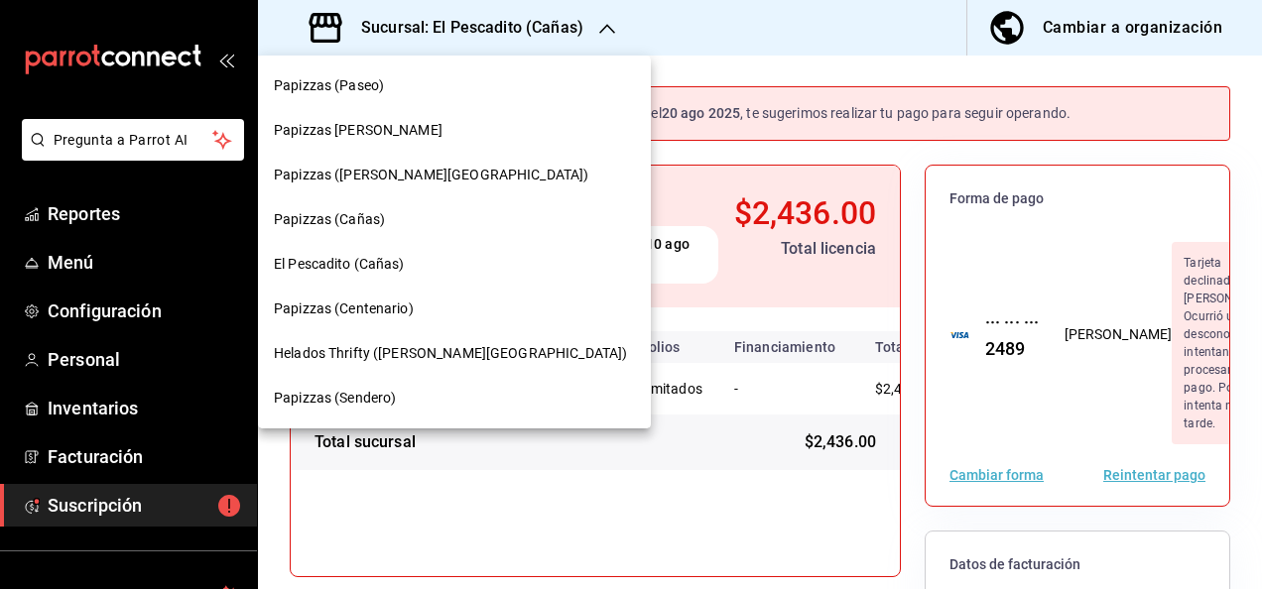
click at [424, 309] on div "Papizzas (Centenario)" at bounding box center [454, 309] width 361 height 21
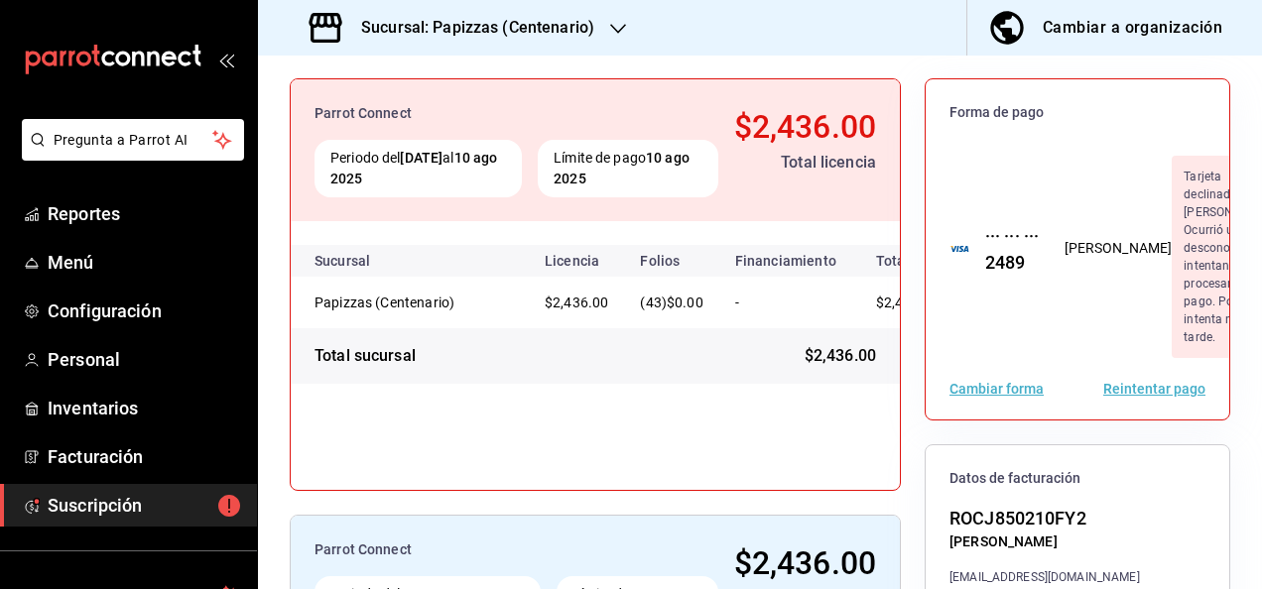
scroll to position [171, 0]
click at [993, 395] on button "Cambiar forma" at bounding box center [996, 388] width 94 height 14
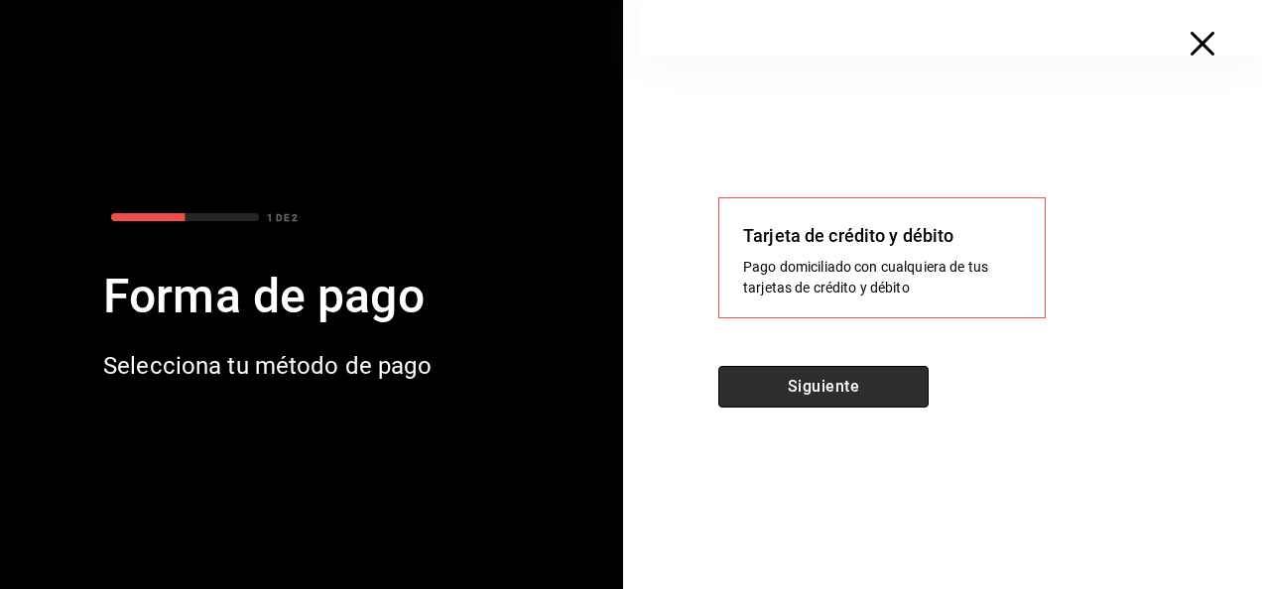
click at [865, 390] on button "Siguiente" at bounding box center [823, 387] width 210 height 42
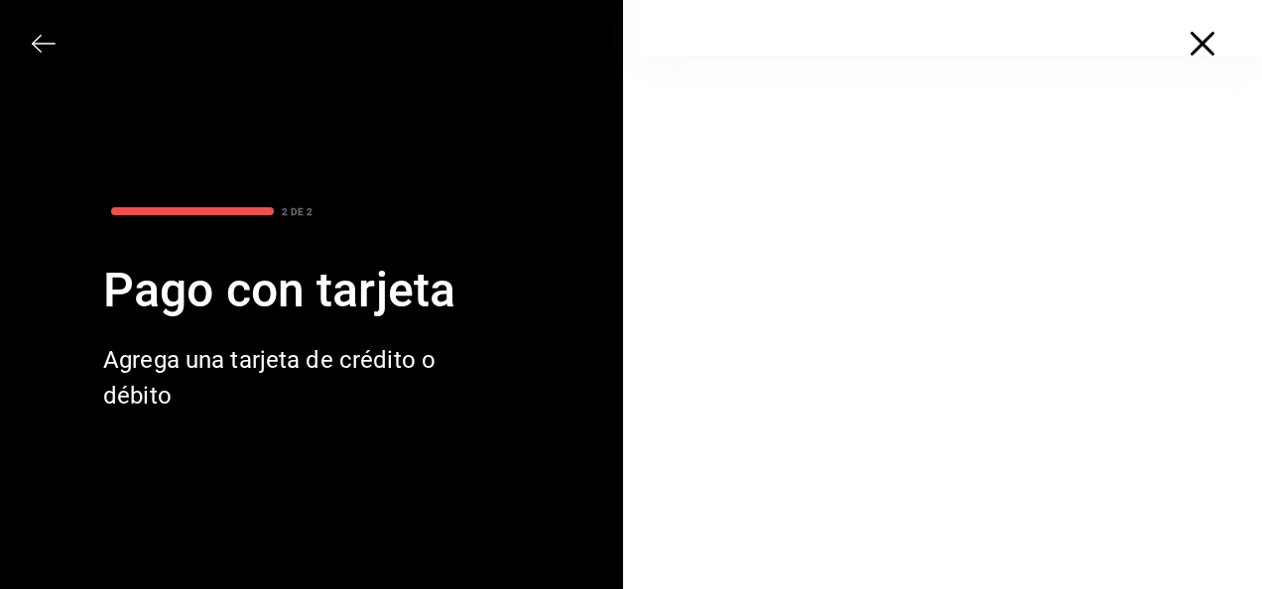
click at [704, 379] on div at bounding box center [950, 372] width 623 height 632
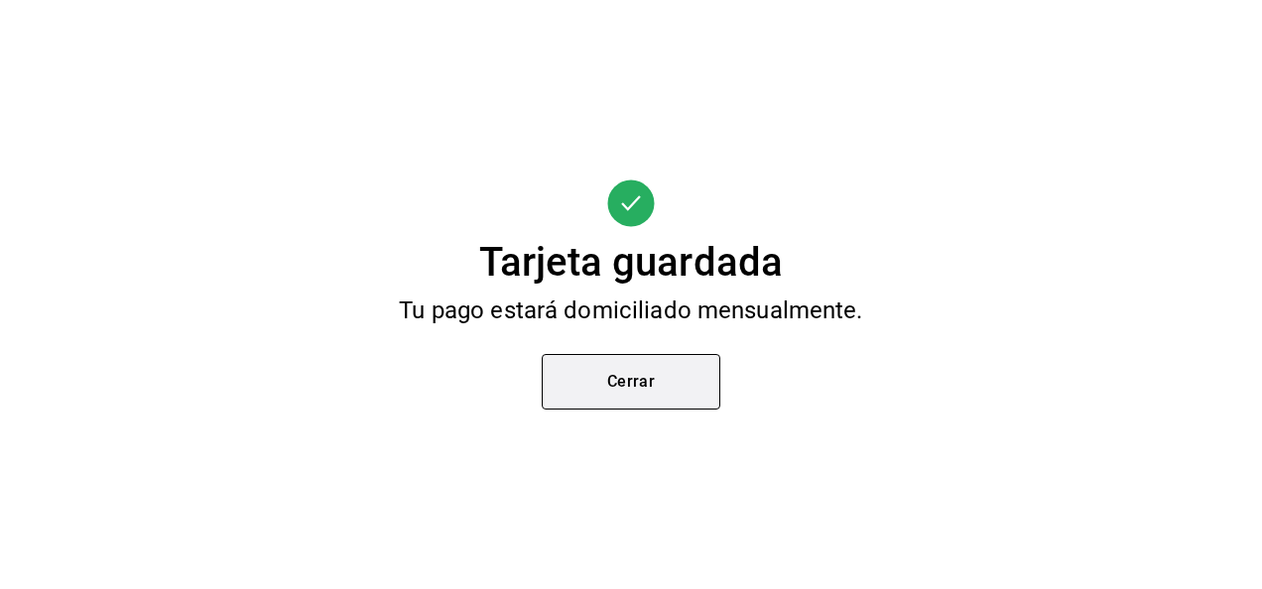
click at [672, 383] on button "Cerrar" at bounding box center [631, 382] width 179 height 56
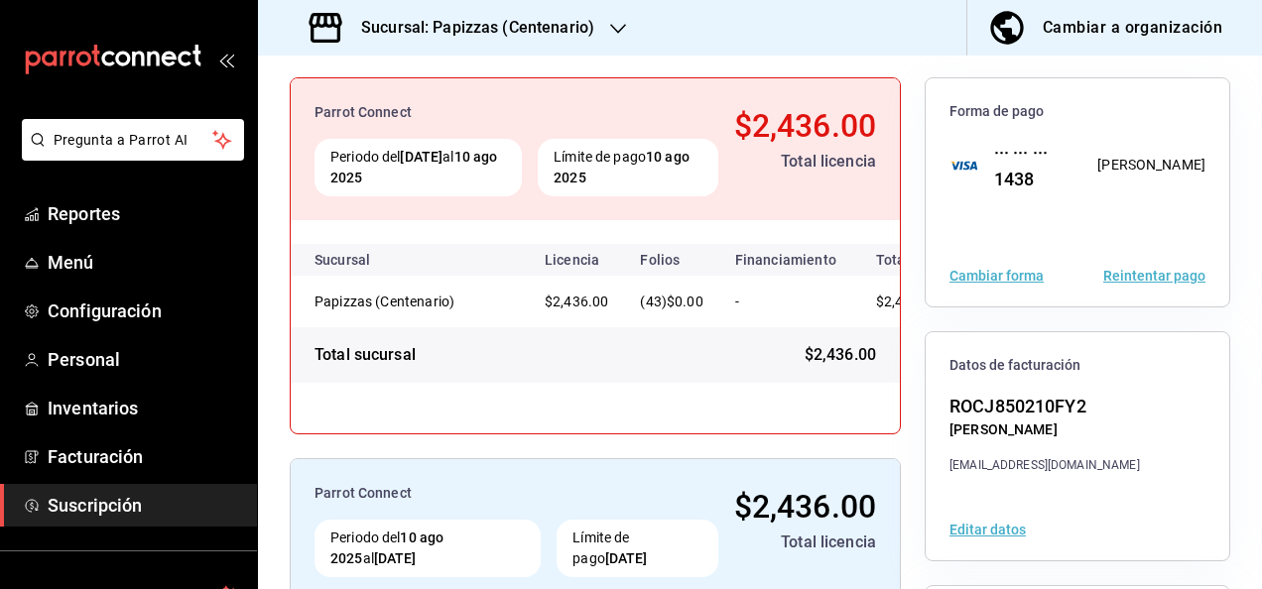
click at [610, 31] on icon "button" at bounding box center [618, 29] width 16 height 16
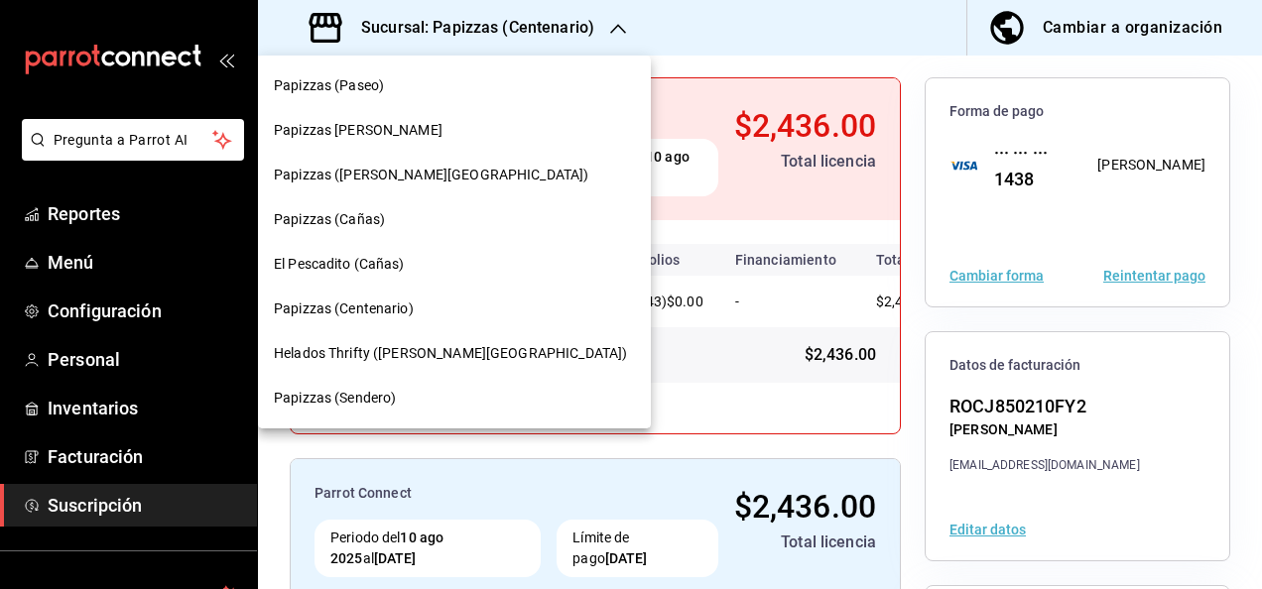
click at [453, 393] on div "Papizzas (Sendero)" at bounding box center [454, 398] width 361 height 21
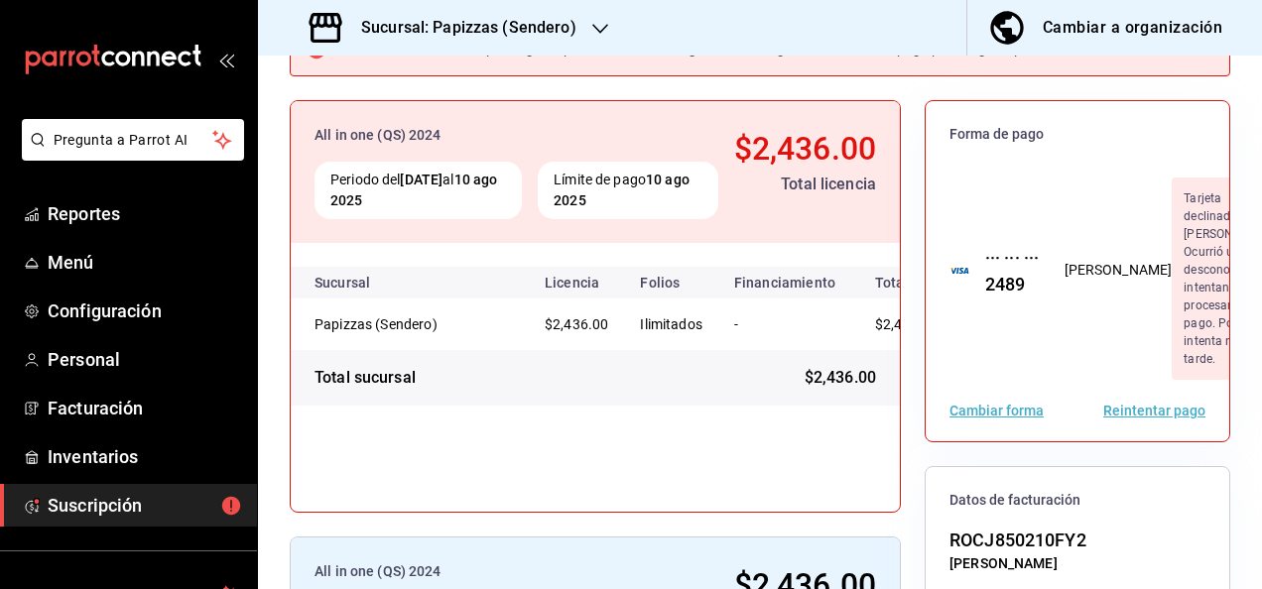
scroll to position [149, 0]
click at [984, 417] on button "Cambiar forma" at bounding box center [996, 410] width 94 height 14
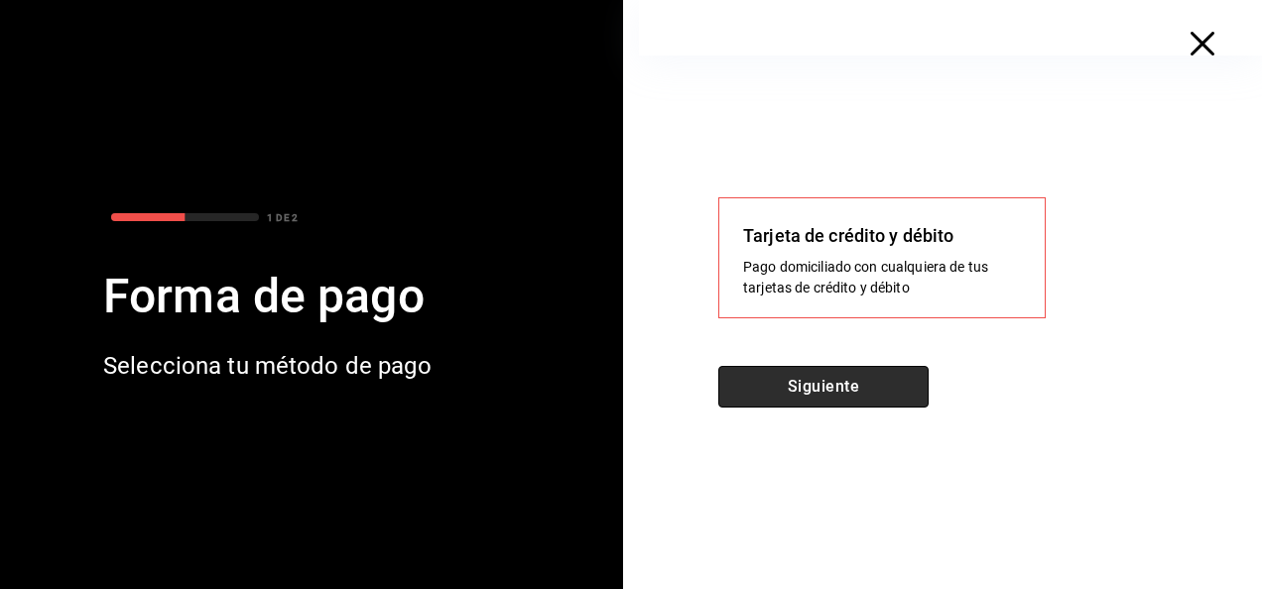
click at [881, 380] on button "Siguiente" at bounding box center [823, 387] width 210 height 42
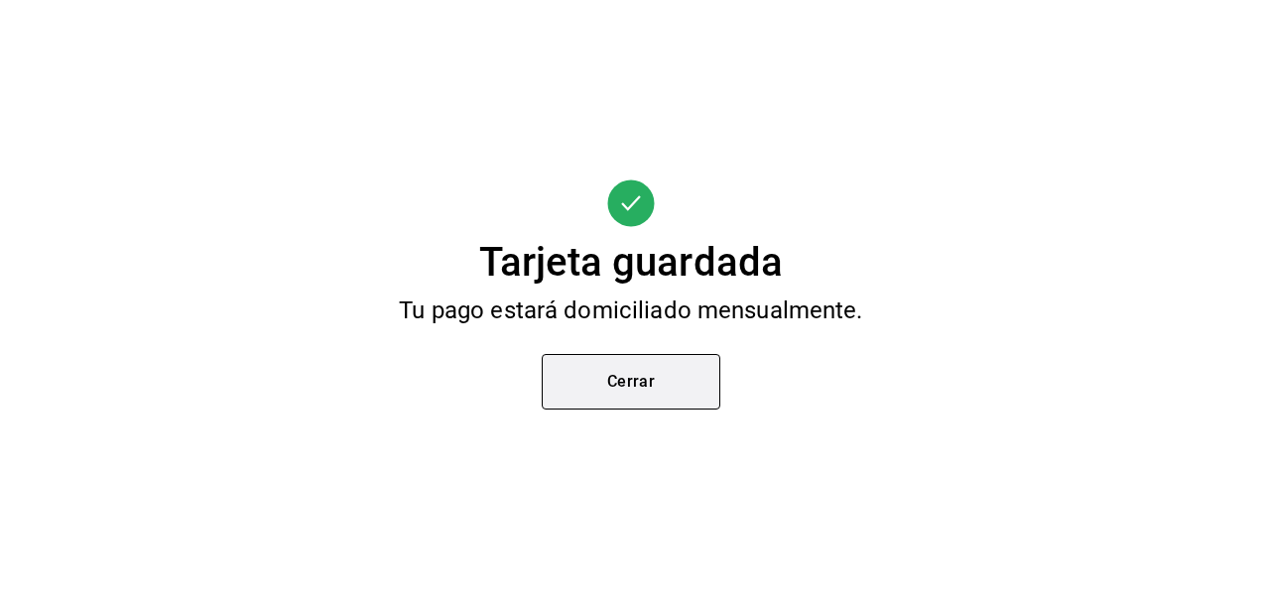
click at [615, 377] on button "Cerrar" at bounding box center [631, 382] width 179 height 56
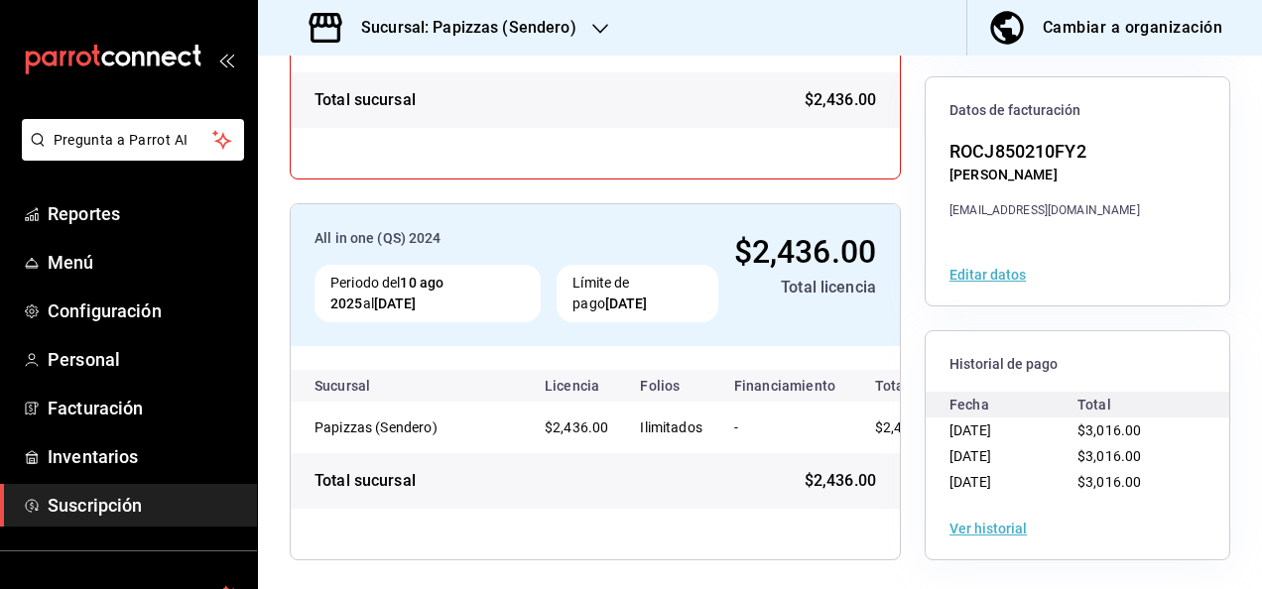
scroll to position [0, 0]
